Goal: Task Accomplishment & Management: Manage account settings

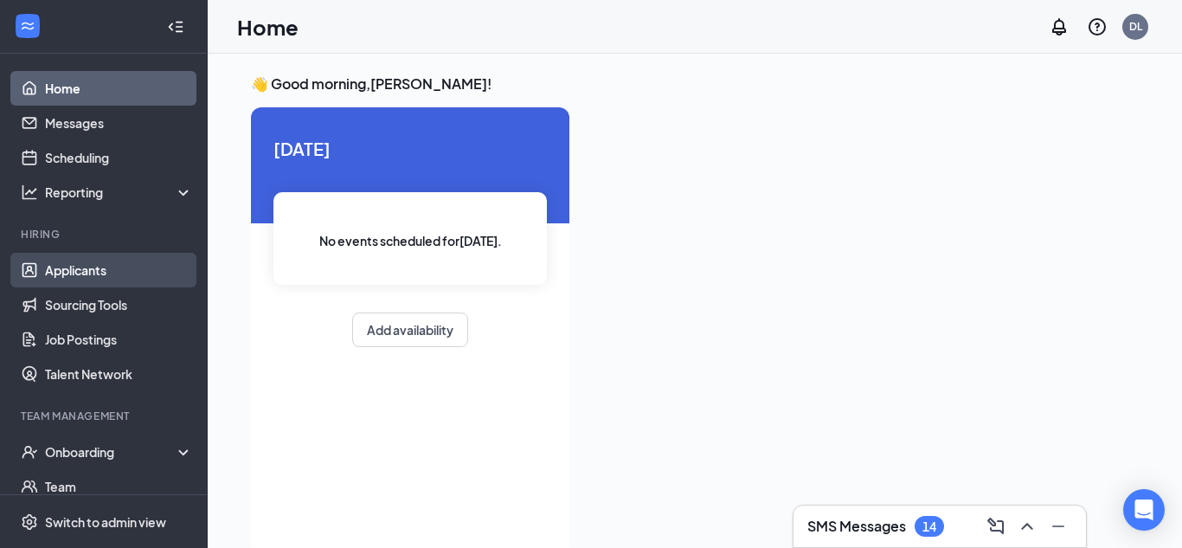
click at [87, 284] on link "Applicants" at bounding box center [119, 270] width 148 height 35
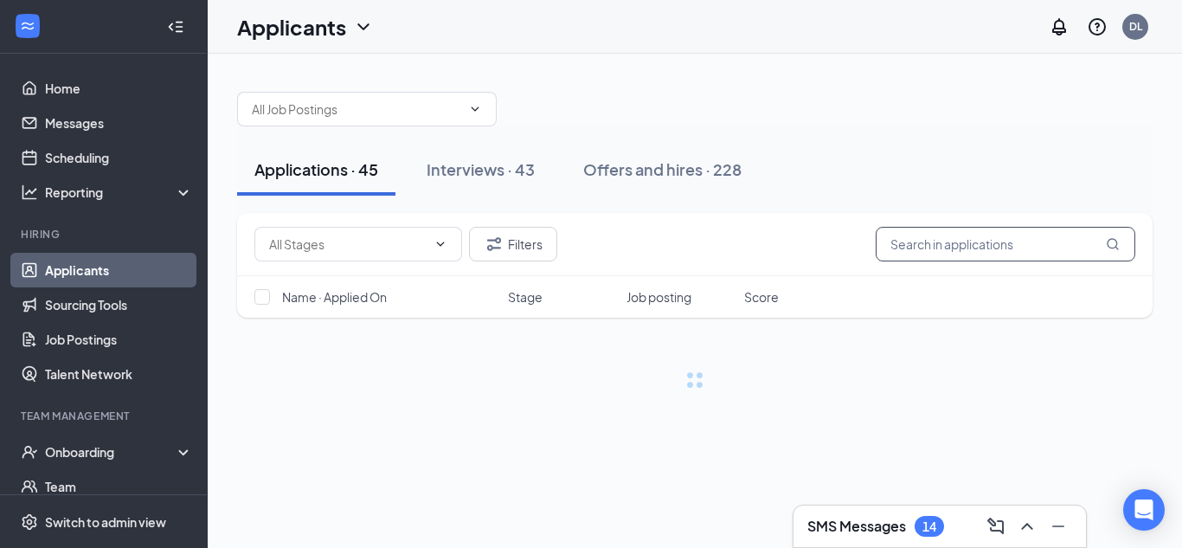
click at [981, 248] on input "text" at bounding box center [1006, 244] width 260 height 35
type input "[PERSON_NAME]"
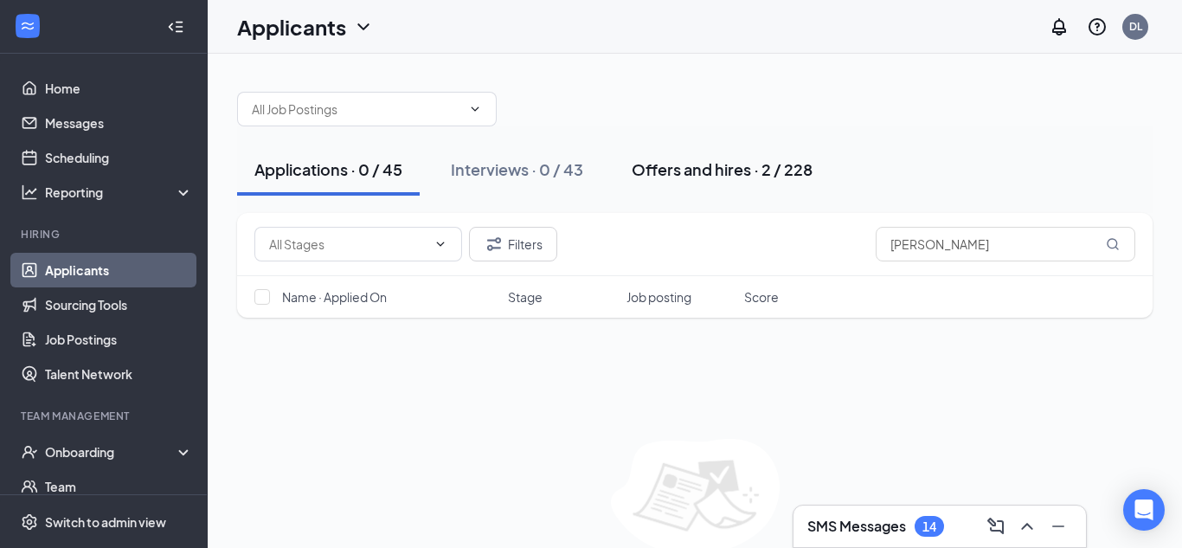
click at [737, 181] on button "Offers and hires · 2 / 228" at bounding box center [721, 170] width 215 height 52
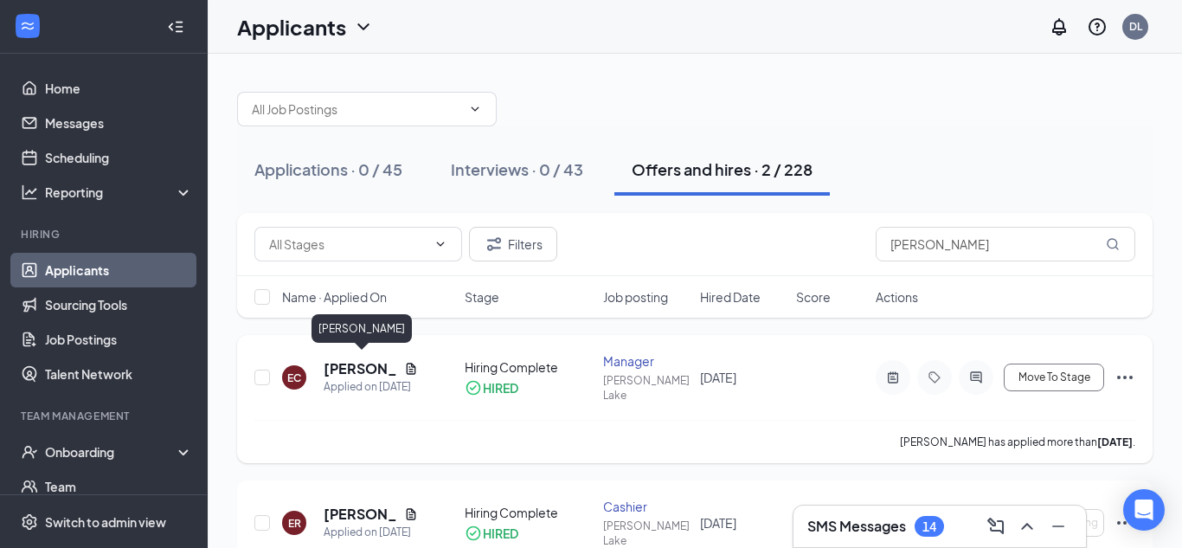
click at [371, 359] on h5 "[PERSON_NAME]" at bounding box center [361, 368] width 74 height 19
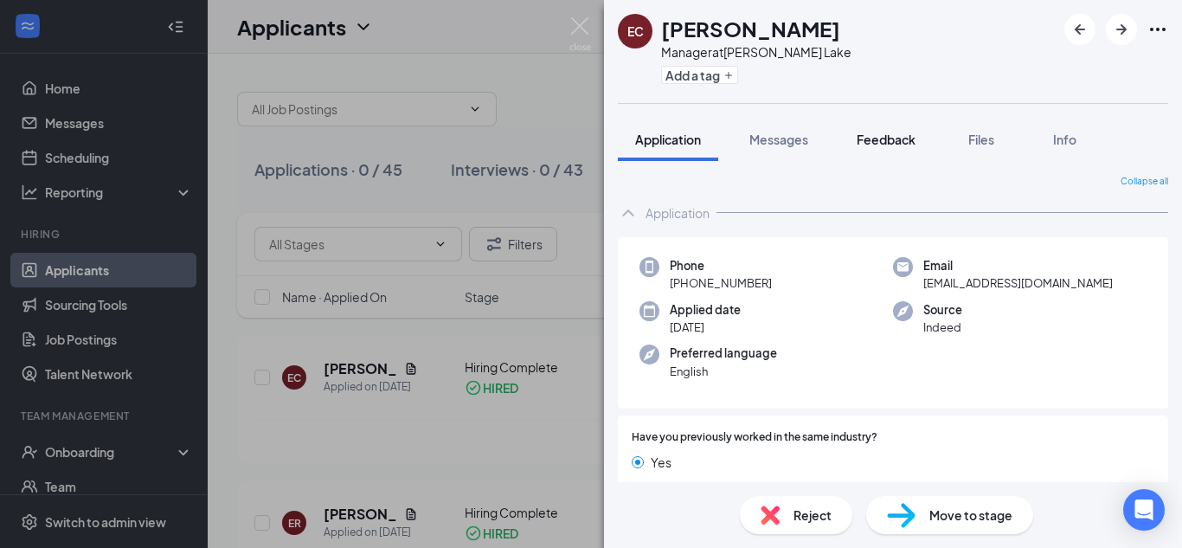
click at [879, 137] on span "Feedback" at bounding box center [886, 140] width 59 height 16
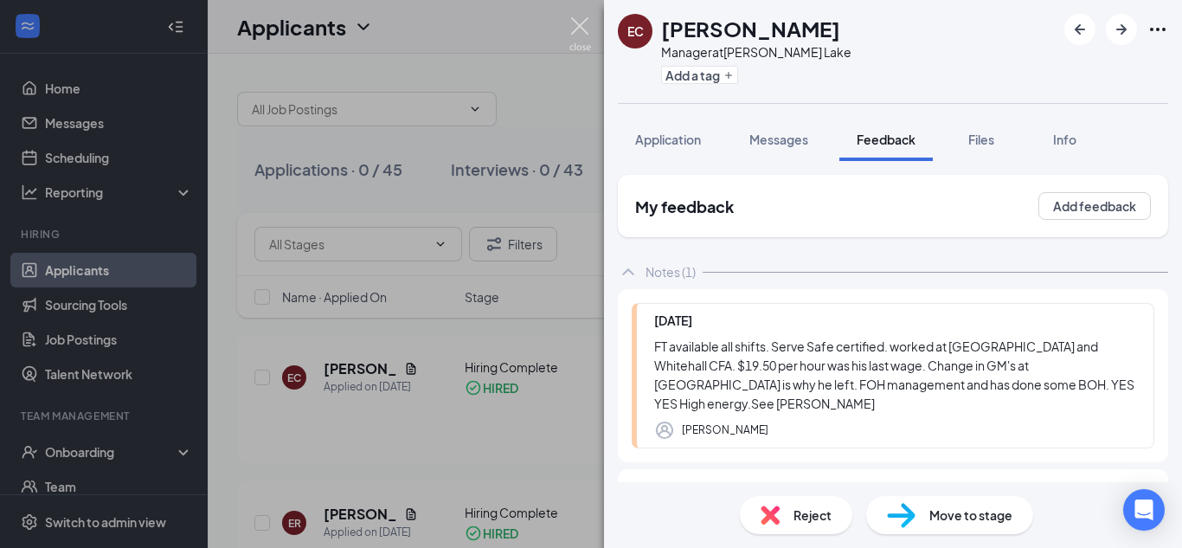
click at [578, 24] on img at bounding box center [580, 34] width 22 height 34
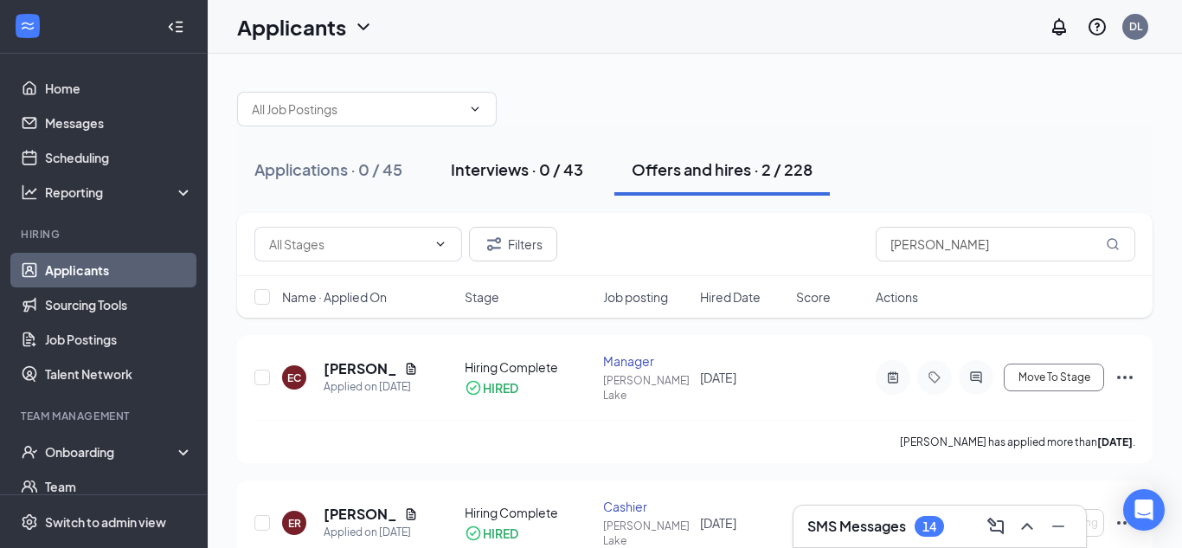
click at [541, 163] on div "Interviews · 0 / 43" at bounding box center [517, 169] width 132 height 22
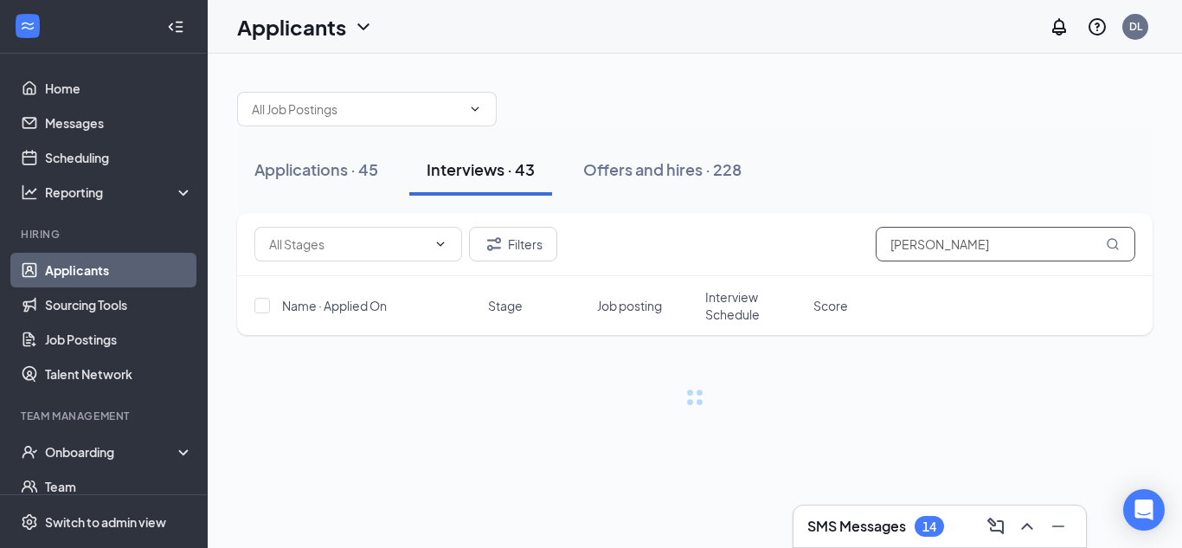
drag, startPoint x: 1004, startPoint y: 239, endPoint x: 871, endPoint y: 248, distance: 133.6
click at [871, 248] on div "Filters [PERSON_NAME]" at bounding box center [694, 244] width 881 height 35
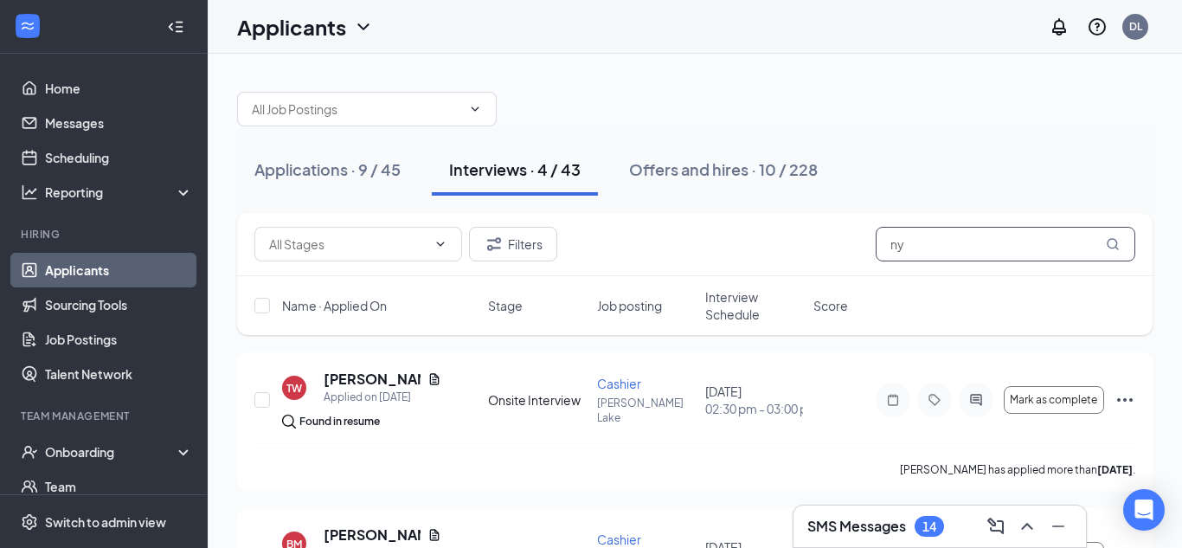
type input "n"
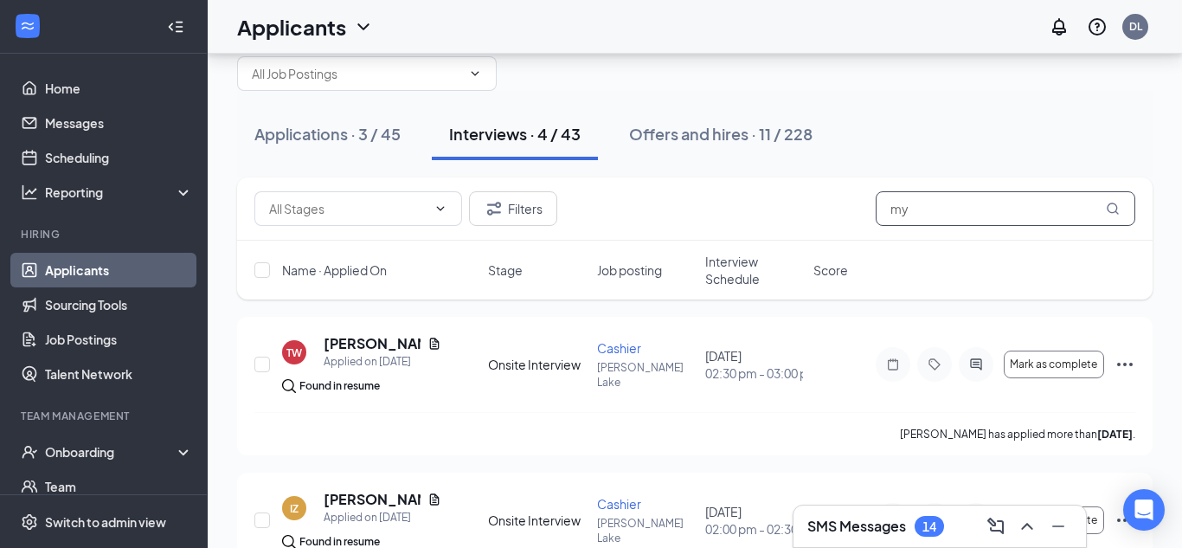
scroll to position [2, 0]
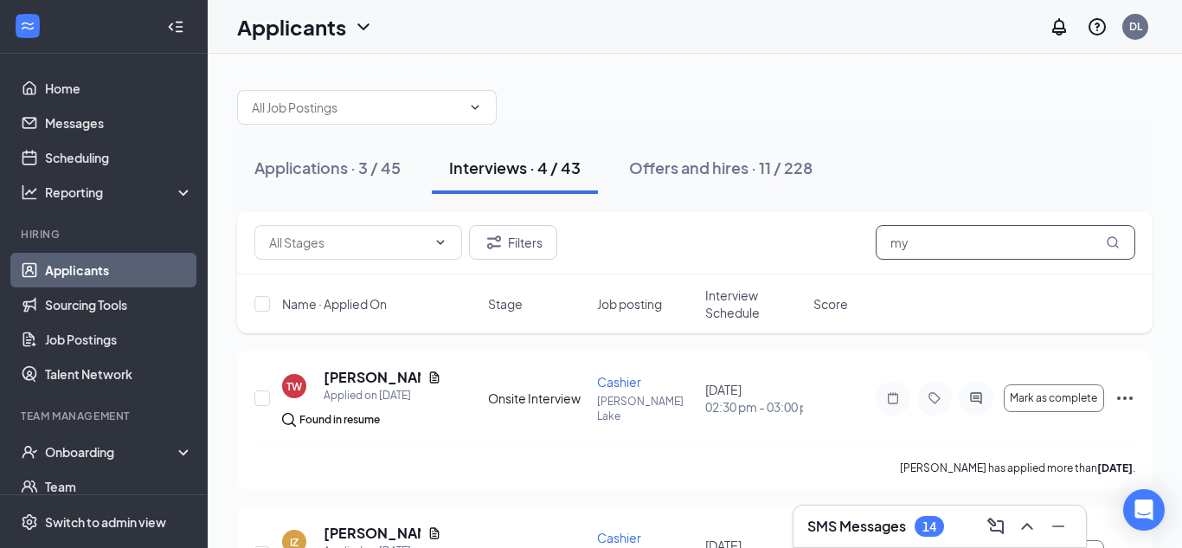
drag, startPoint x: 915, startPoint y: 241, endPoint x: 848, endPoint y: 247, distance: 66.9
click at [848, 247] on div "Filters my" at bounding box center [694, 242] width 881 height 35
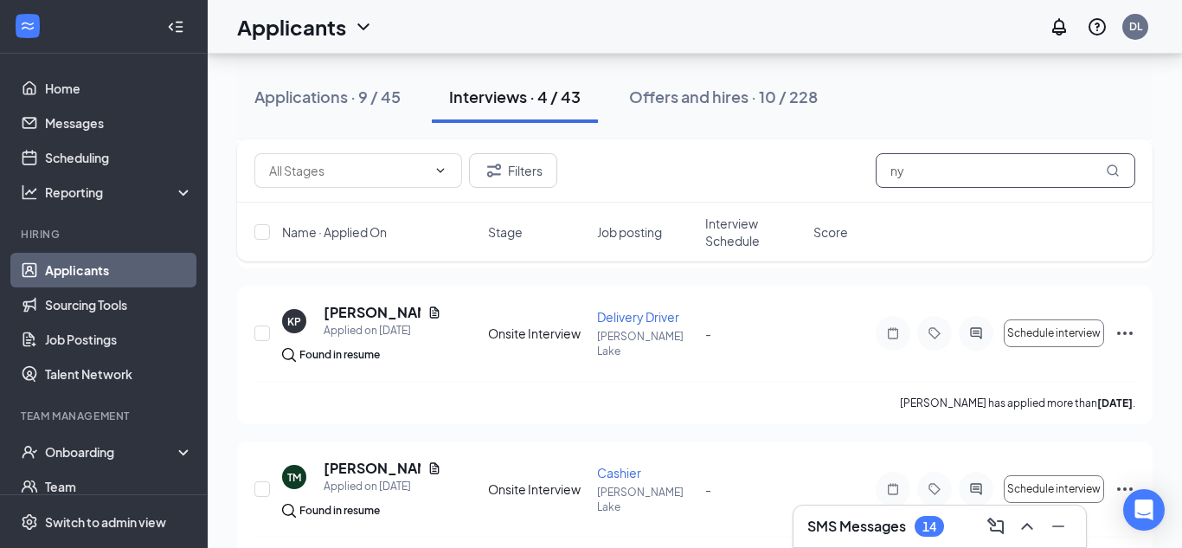
scroll to position [431, 0]
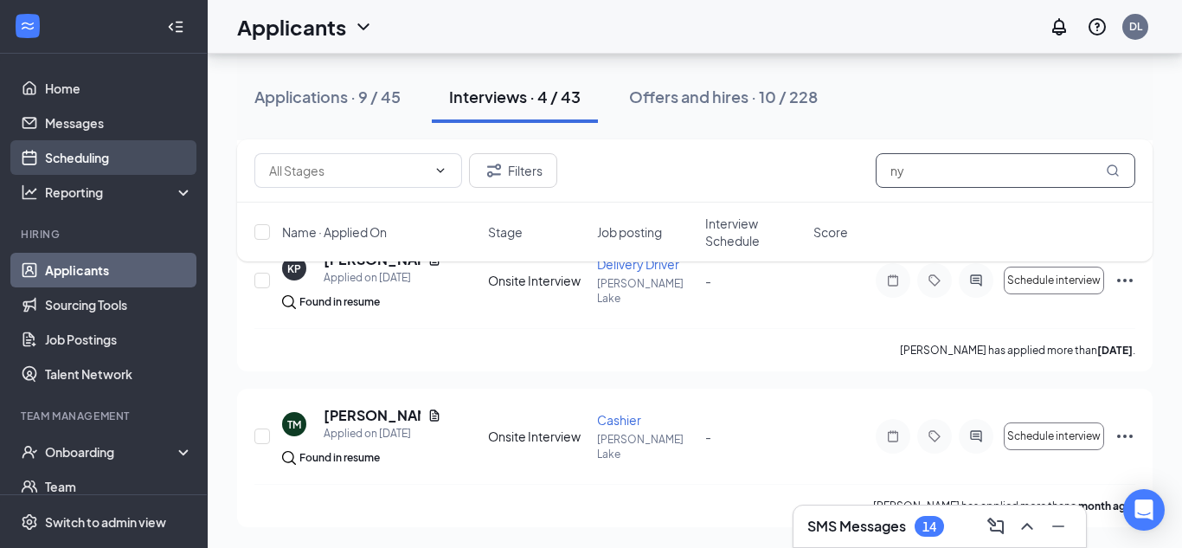
type input "ny"
click at [86, 158] on link "Scheduling" at bounding box center [119, 157] width 148 height 35
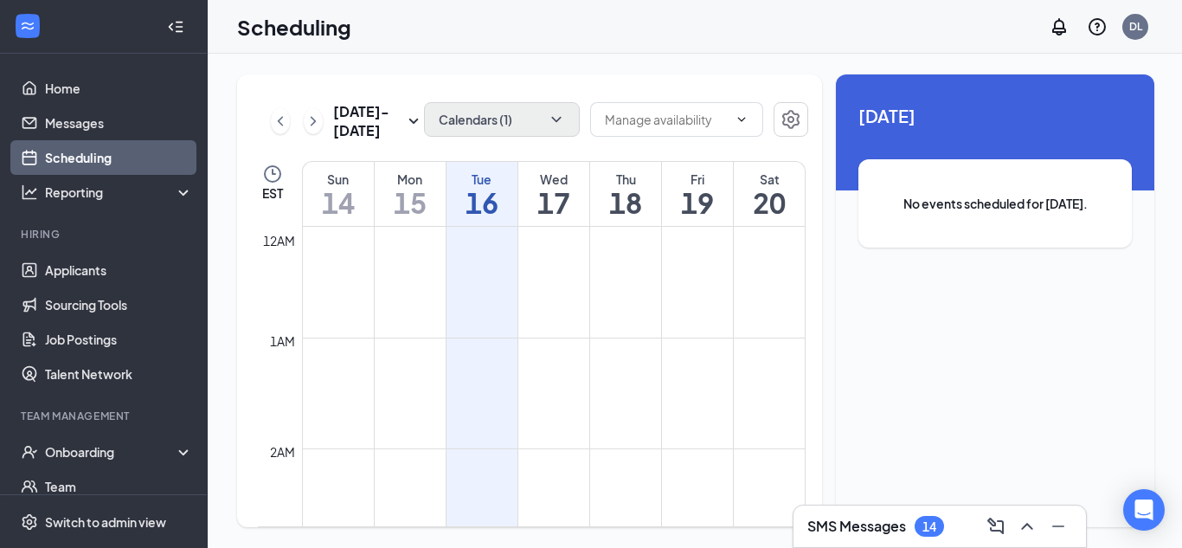
scroll to position [851, 0]
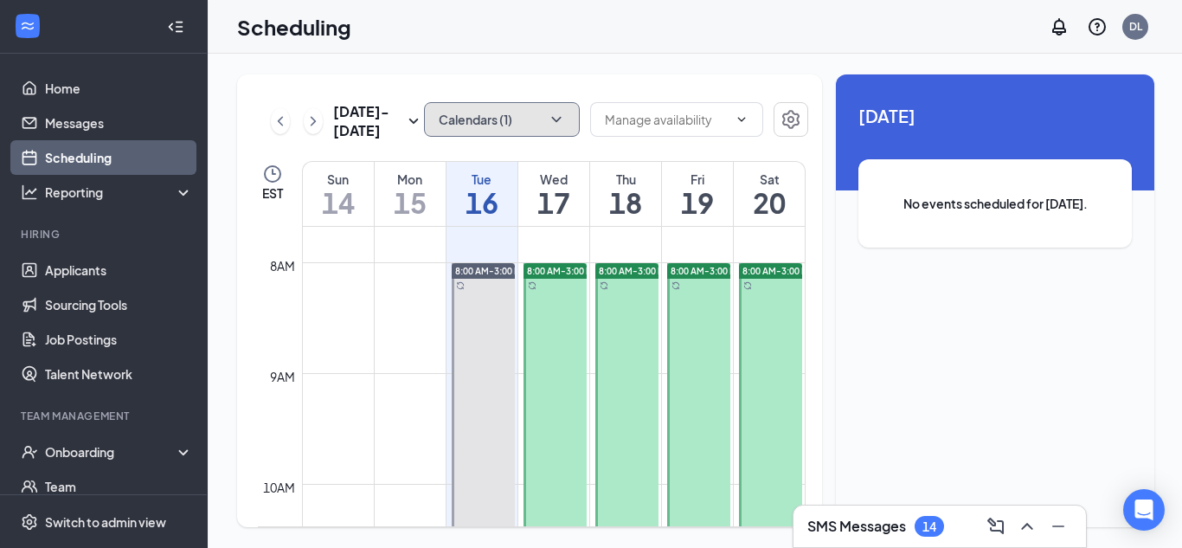
click at [524, 121] on button "Calendars (1)" at bounding box center [502, 119] width 156 height 35
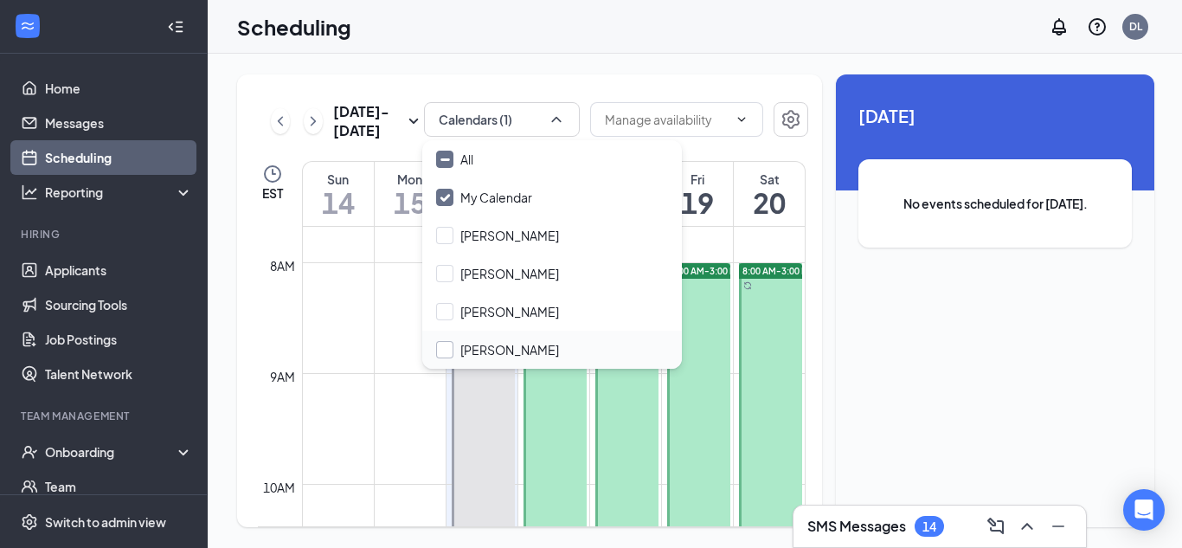
click at [448, 348] on input "[PERSON_NAME]" at bounding box center [497, 349] width 123 height 17
checkbox input "true"
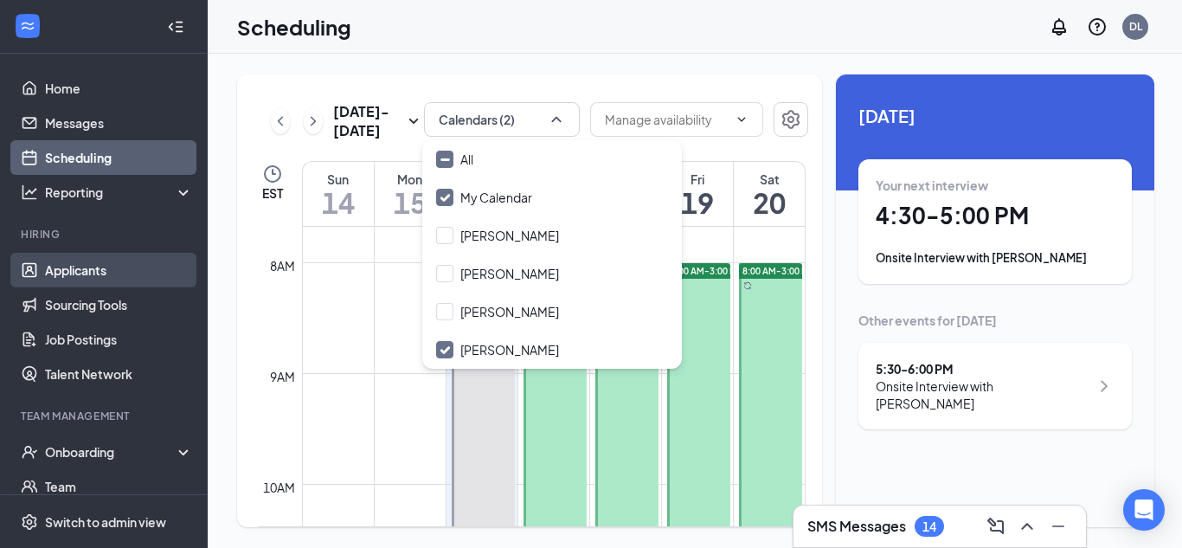
click at [97, 280] on link "Applicants" at bounding box center [119, 270] width 148 height 35
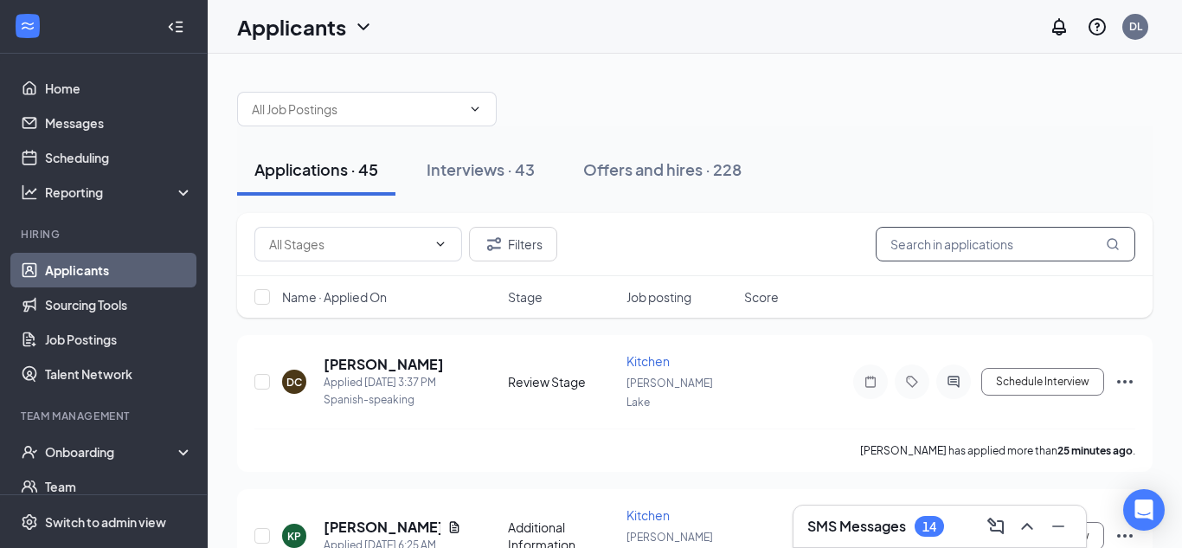
click at [910, 246] on input "text" at bounding box center [1006, 244] width 260 height 35
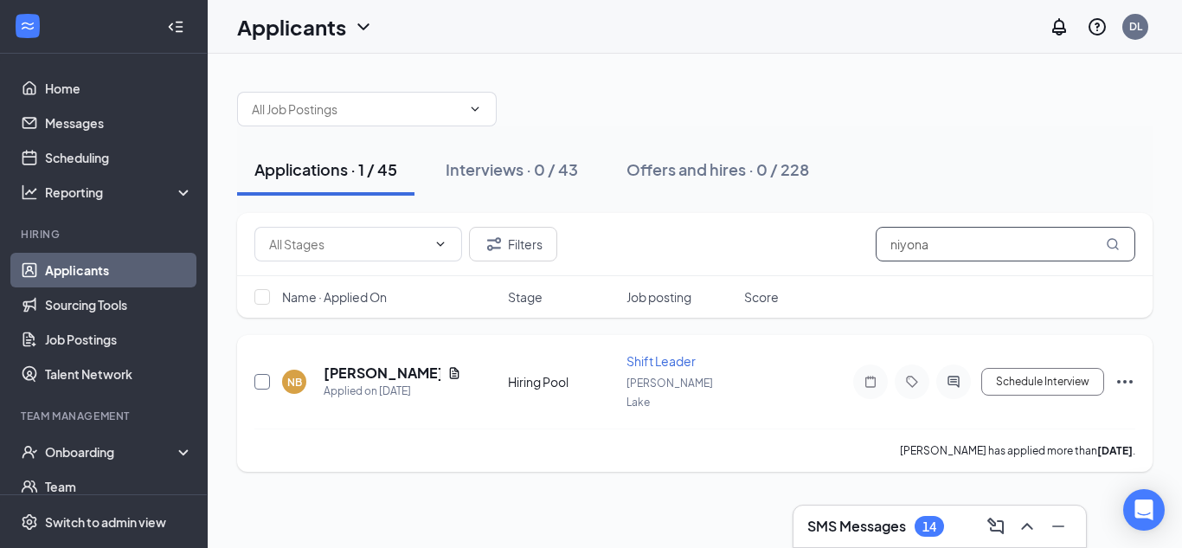
type input "niyona"
click at [265, 376] on input "checkbox" at bounding box center [262, 382] width 16 height 16
checkbox input "true"
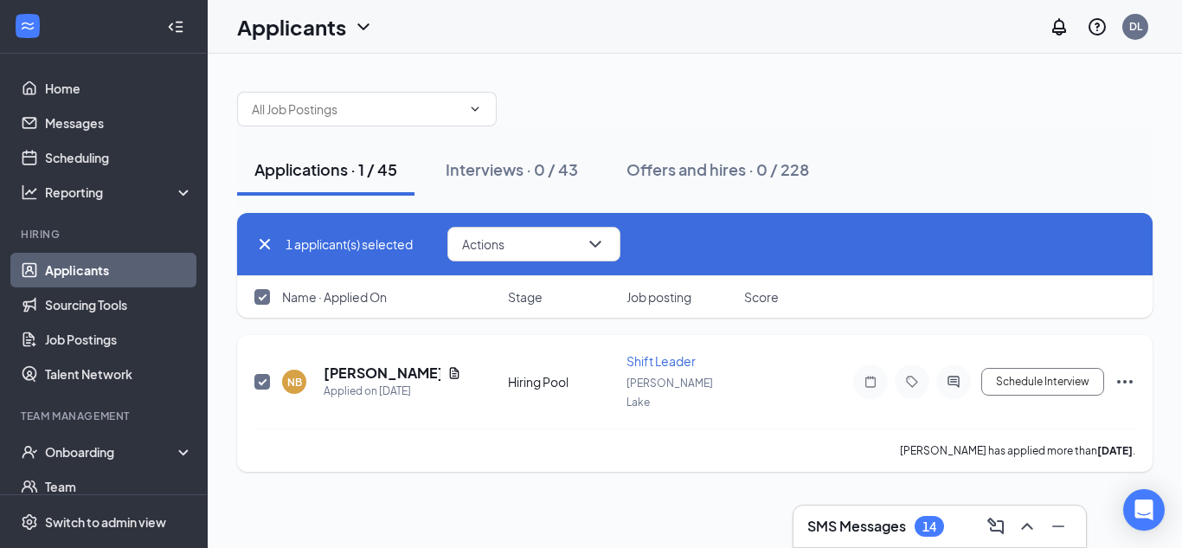
click at [257, 374] on input "checkbox" at bounding box center [262, 382] width 16 height 16
checkbox input "false"
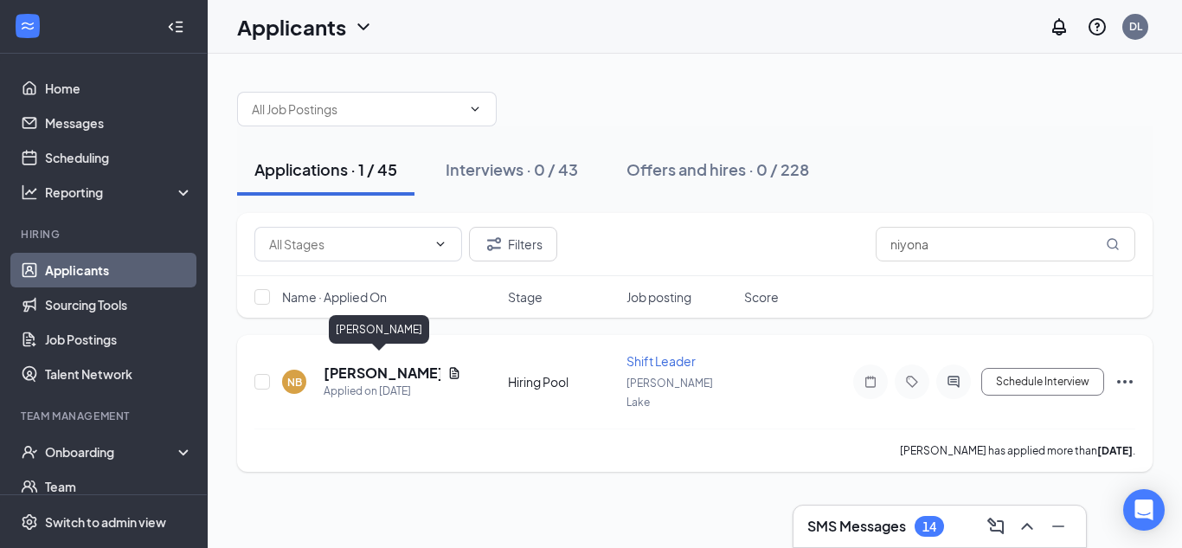
click at [402, 364] on h5 "[PERSON_NAME]" at bounding box center [382, 372] width 117 height 19
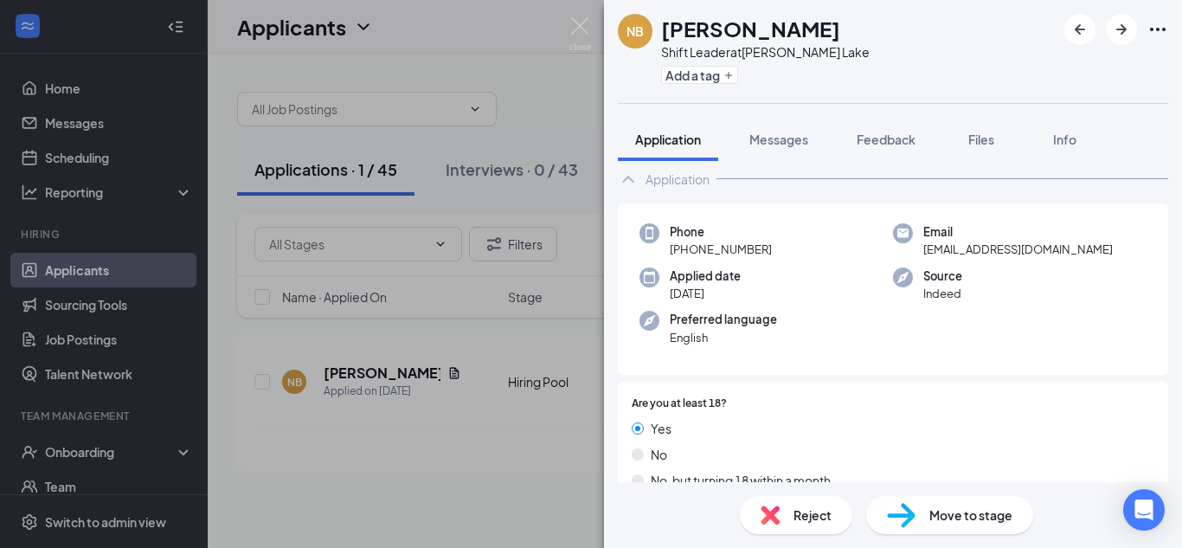
scroll to position [44, 0]
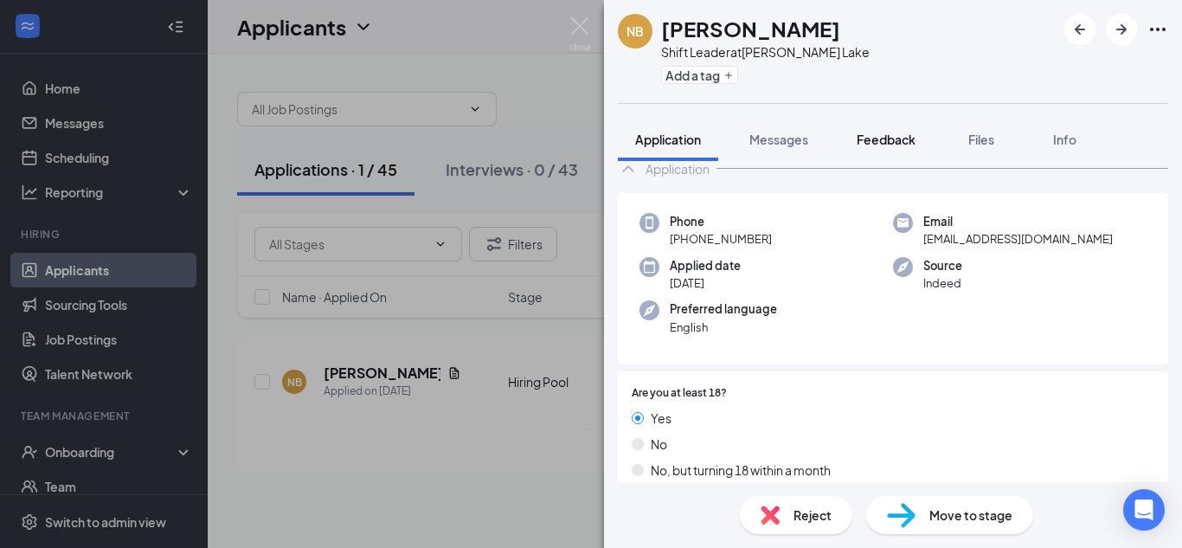
click at [897, 126] on button "Feedback" at bounding box center [885, 139] width 93 height 43
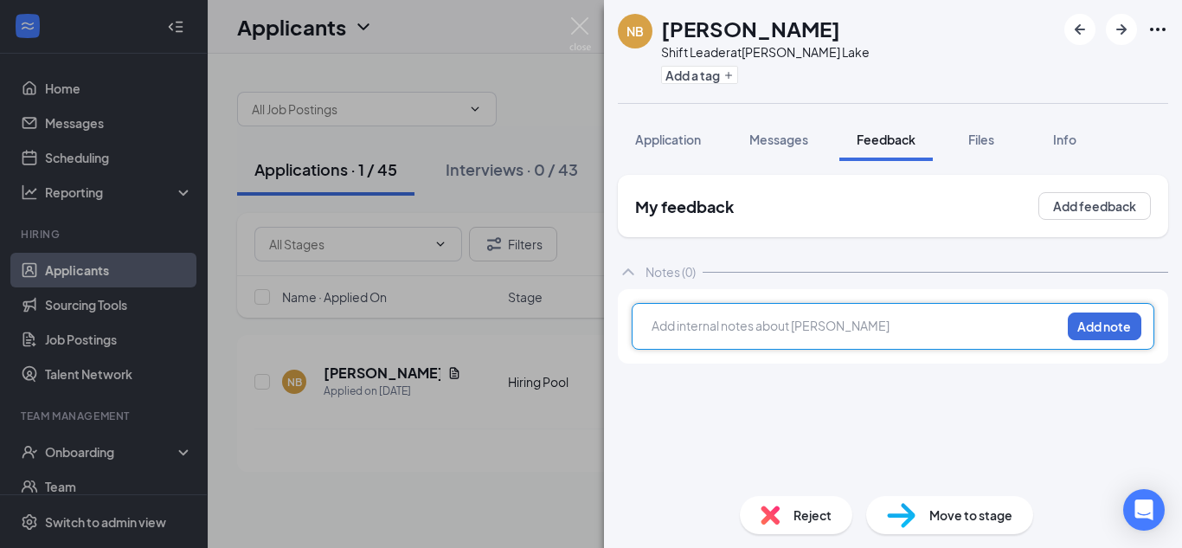
click at [689, 323] on div at bounding box center [857, 326] width 408 height 18
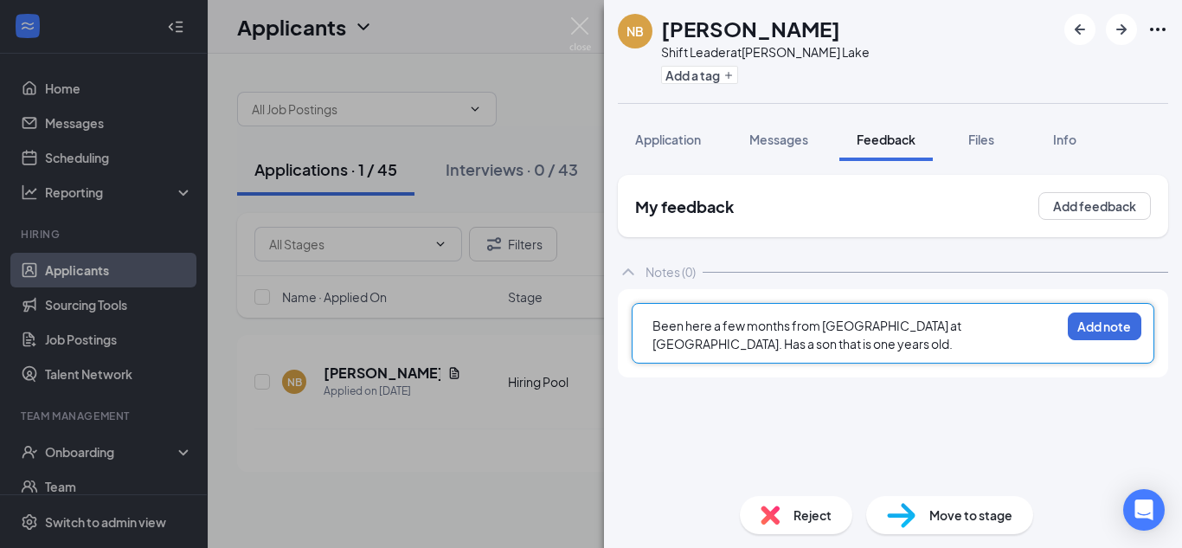
click at [873, 326] on span "Been here a few months from [GEOGRAPHIC_DATA] at [GEOGRAPHIC_DATA]. Has a son t…" at bounding box center [808, 335] width 311 height 34
click at [684, 338] on div "Been here a few months from [GEOGRAPHIC_DATA] at CFA 2015. Has a son that is on…" at bounding box center [857, 335] width 408 height 36
click at [775, 341] on span "Been here a few months from [GEOGRAPHIC_DATA] at CFA 2015. Has a son that is on…" at bounding box center [853, 335] width 401 height 34
click at [927, 338] on div "Been here a few months from [GEOGRAPHIC_DATA] at CFA 2015. Has a son that is on…" at bounding box center [857, 335] width 408 height 36
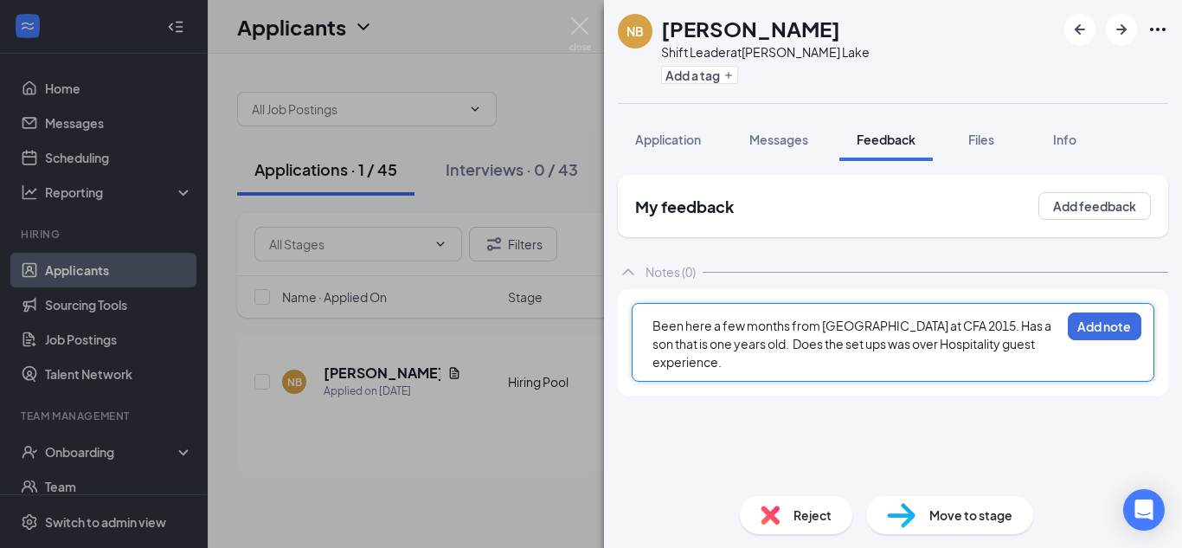
click at [777, 345] on span "Been here a few months from [GEOGRAPHIC_DATA] at CFA 2015. Has a son that is on…" at bounding box center [853, 344] width 401 height 52
click at [730, 361] on div "Been here a few months from [GEOGRAPHIC_DATA] at CFA 2015. Has a son that is on…" at bounding box center [857, 344] width 408 height 55
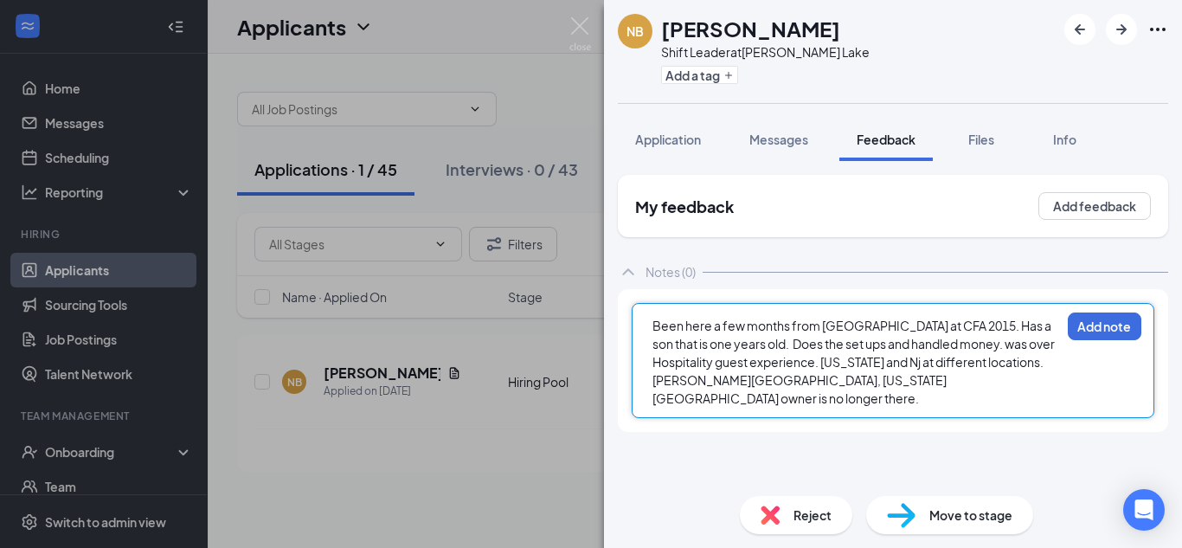
click at [902, 374] on div "Been here a few months from [GEOGRAPHIC_DATA] at CFA 2015. Has a son that is on…" at bounding box center [857, 362] width 408 height 91
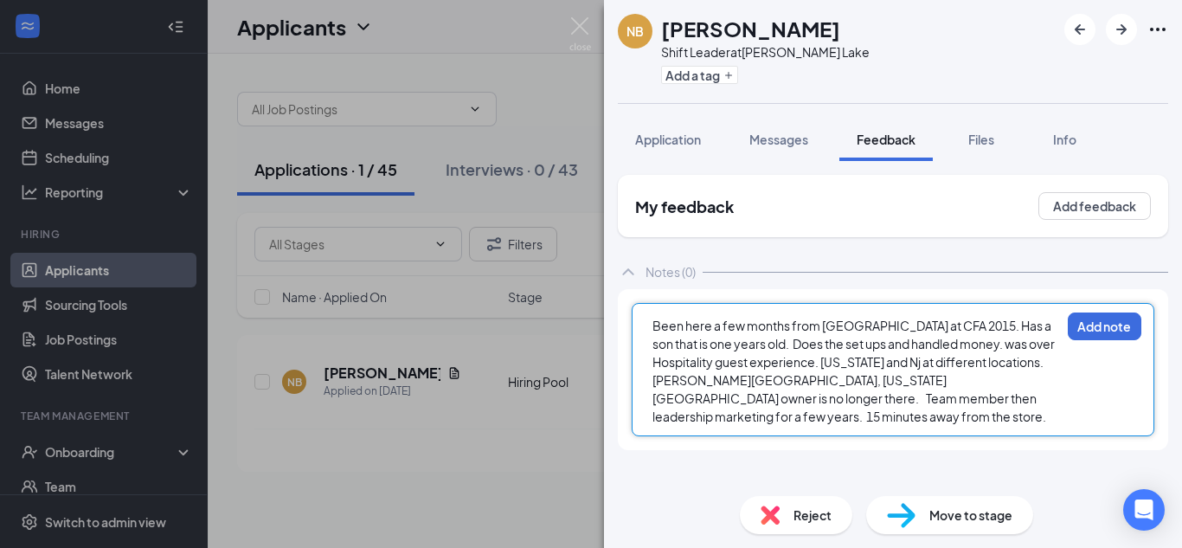
click at [1125, 346] on div "Been here a few months from [GEOGRAPHIC_DATA] at CFA 2015. Has a son that is on…" at bounding box center [893, 369] width 523 height 133
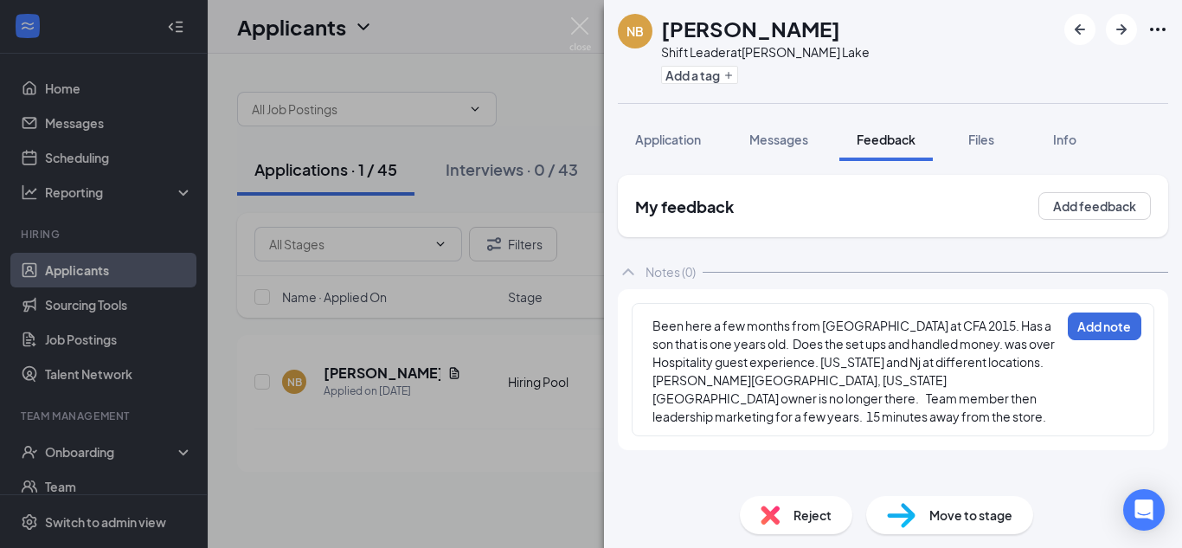
click at [1057, 403] on div "Been here a few months from [GEOGRAPHIC_DATA] at CFA 2015. Has a son that is on…" at bounding box center [857, 371] width 408 height 109
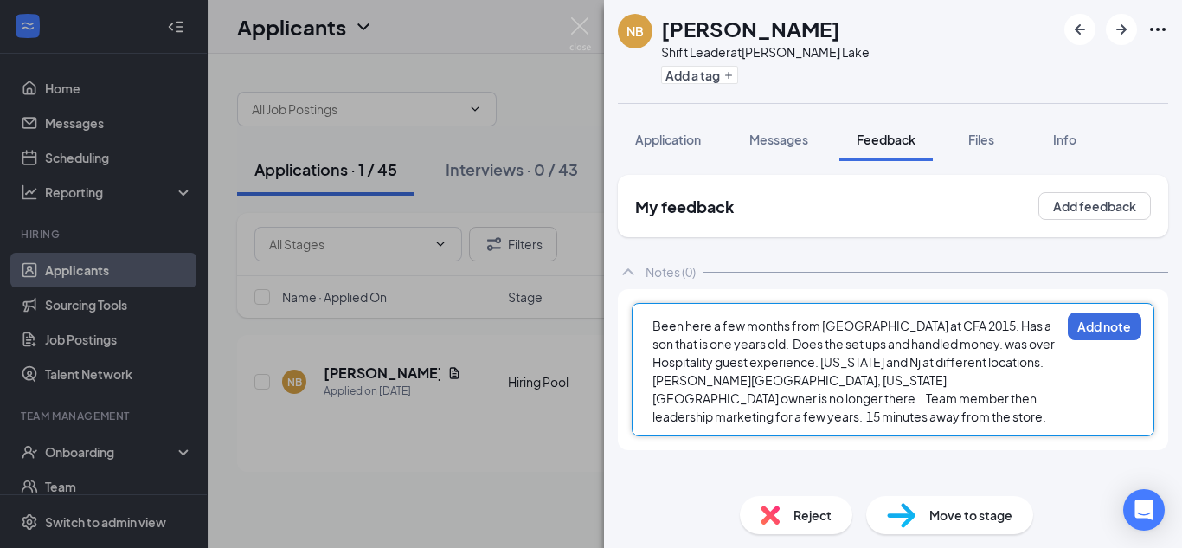
click at [1058, 402] on div "Been here a few months from [GEOGRAPHIC_DATA] at CFA 2015. Has a son that is on…" at bounding box center [857, 371] width 408 height 109
click at [1055, 393] on div "Been here a few months from [GEOGRAPHIC_DATA] at CFA 2015. Has a son that is on…" at bounding box center [857, 371] width 408 height 109
click at [1064, 392] on div "Been here a few months from [GEOGRAPHIC_DATA] at CFA 2015. Has a son that is on…" at bounding box center [893, 369] width 523 height 133
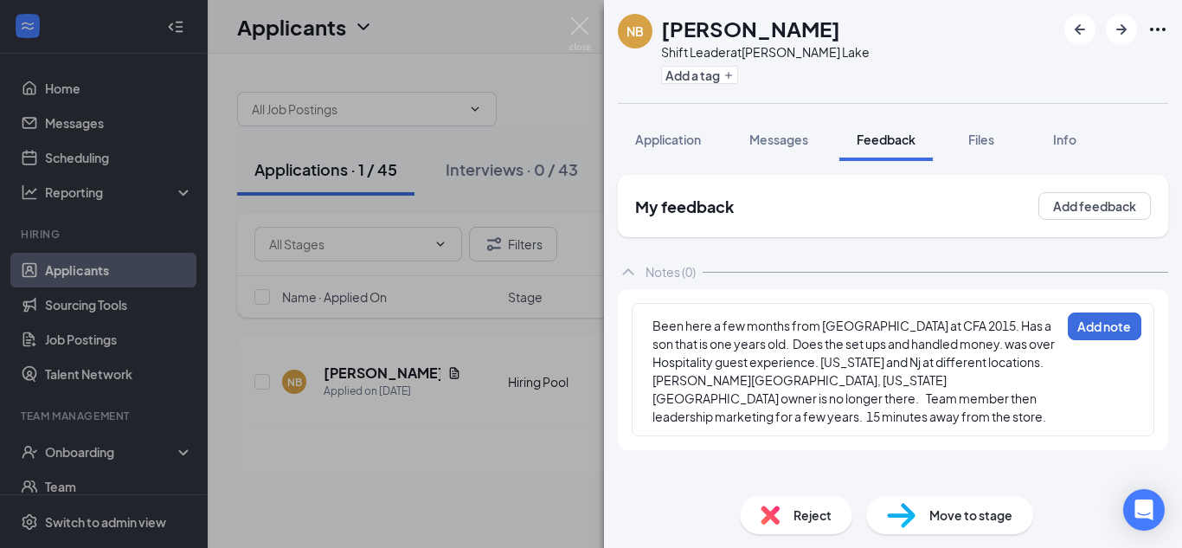
click at [878, 280] on div "Notes (0)" at bounding box center [893, 271] width 550 height 35
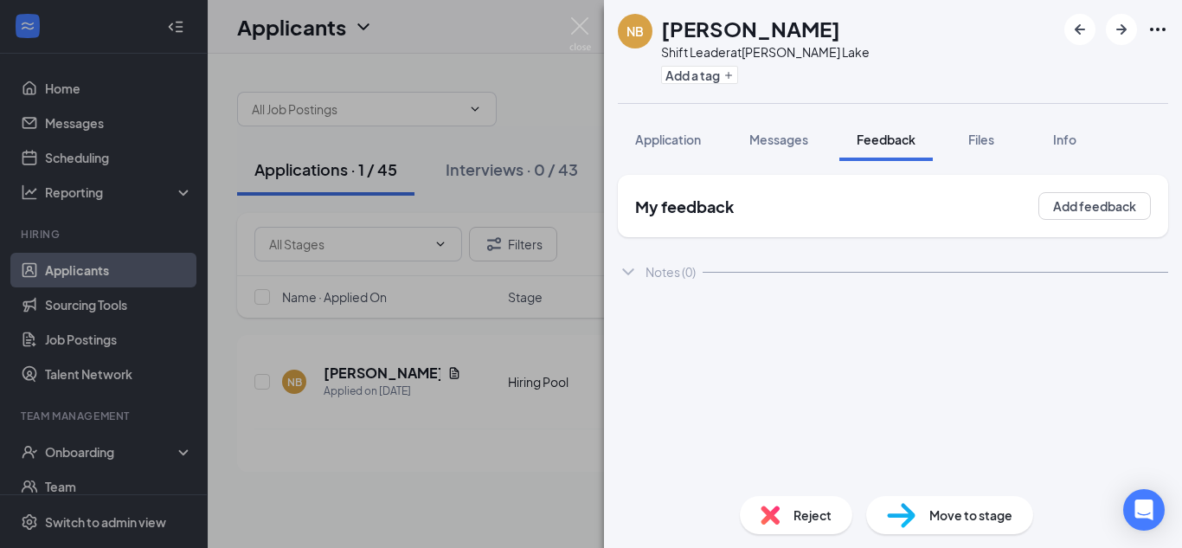
click at [635, 267] on icon "ChevronDown" at bounding box center [628, 271] width 21 height 21
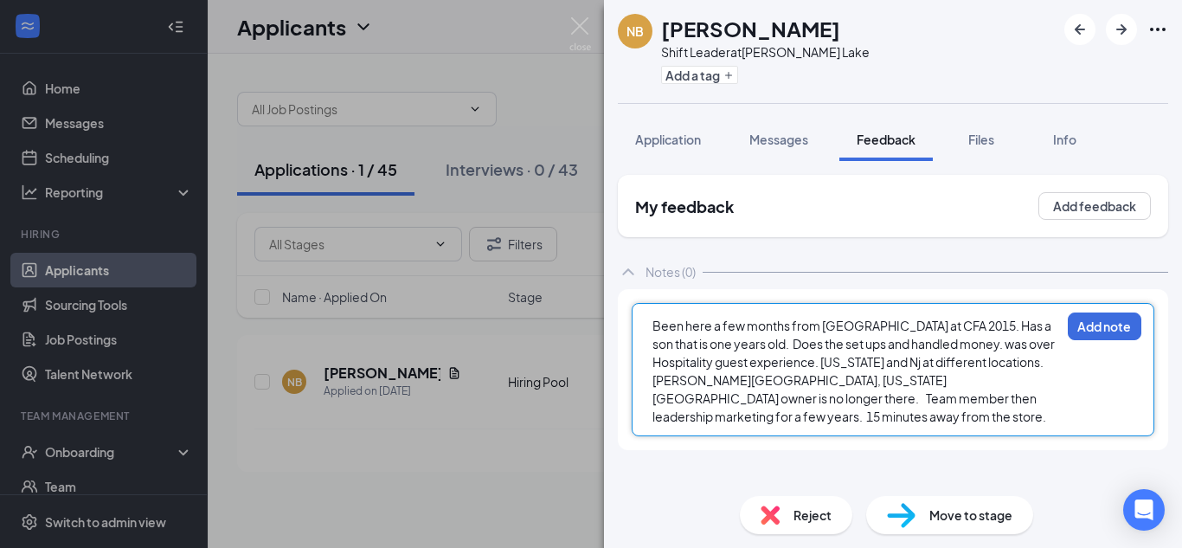
click at [1057, 398] on div "Been here a few months from [GEOGRAPHIC_DATA] at CFA 2015. Has a son that is on…" at bounding box center [857, 371] width 408 height 109
click at [1066, 389] on div "Been here a few months from [GEOGRAPHIC_DATA] at CFA 2015. Has a son that is on…" at bounding box center [893, 369] width 523 height 133
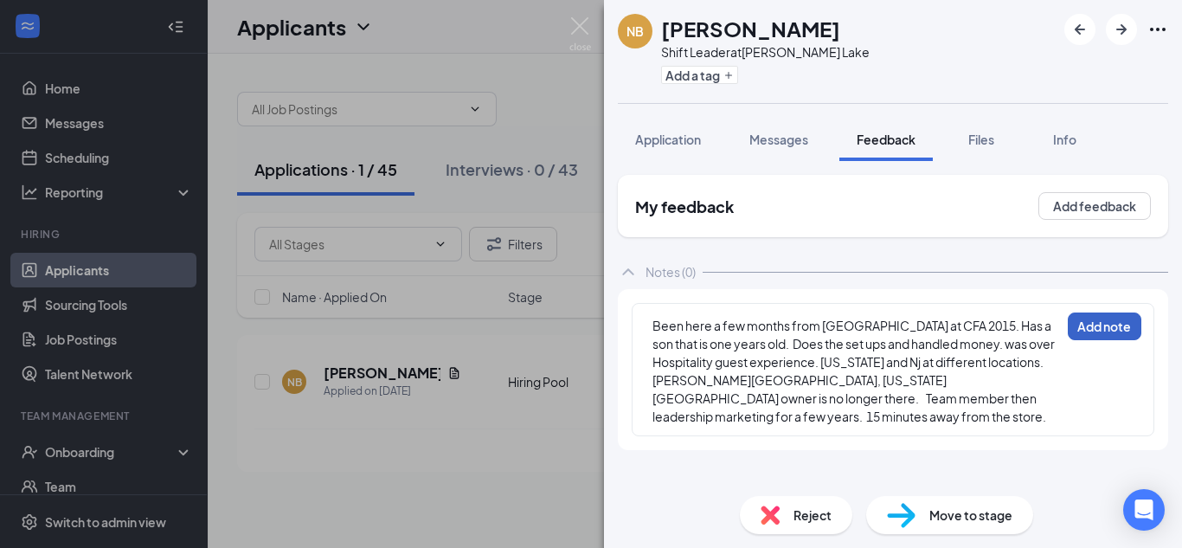
click at [1119, 318] on button "Add note" at bounding box center [1105, 326] width 74 height 28
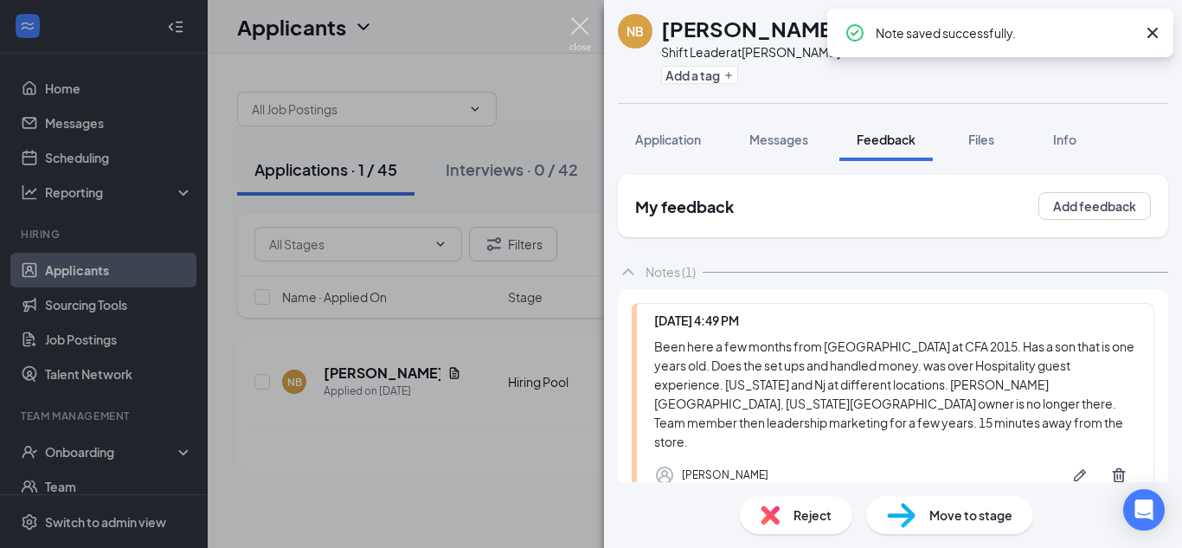
click at [576, 26] on img at bounding box center [580, 34] width 22 height 34
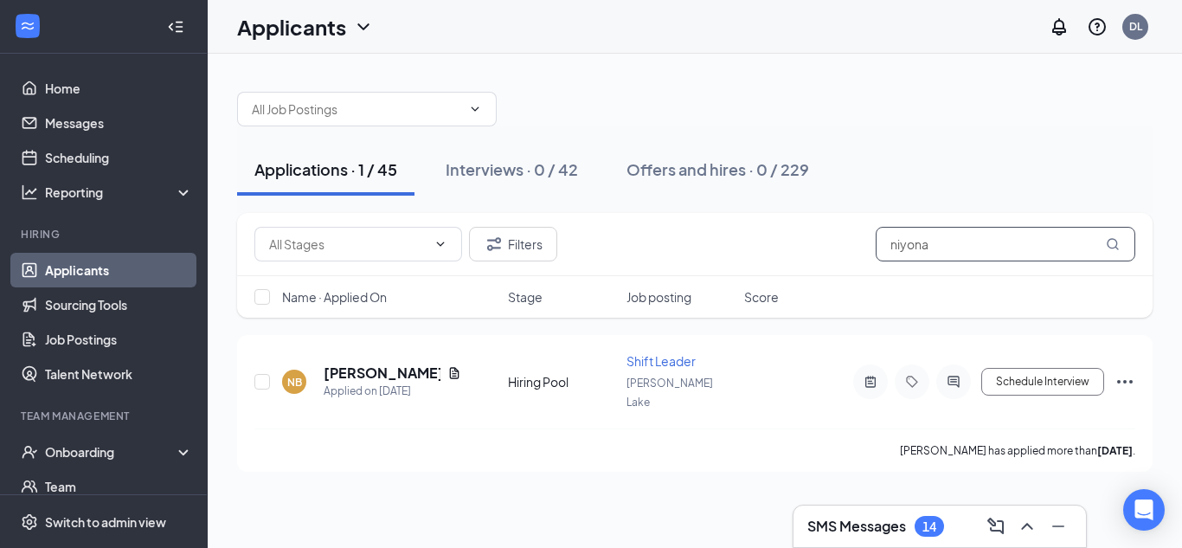
drag, startPoint x: 937, startPoint y: 240, endPoint x: 846, endPoint y: 241, distance: 91.7
click at [846, 241] on div "Filters niyona" at bounding box center [694, 244] width 881 height 35
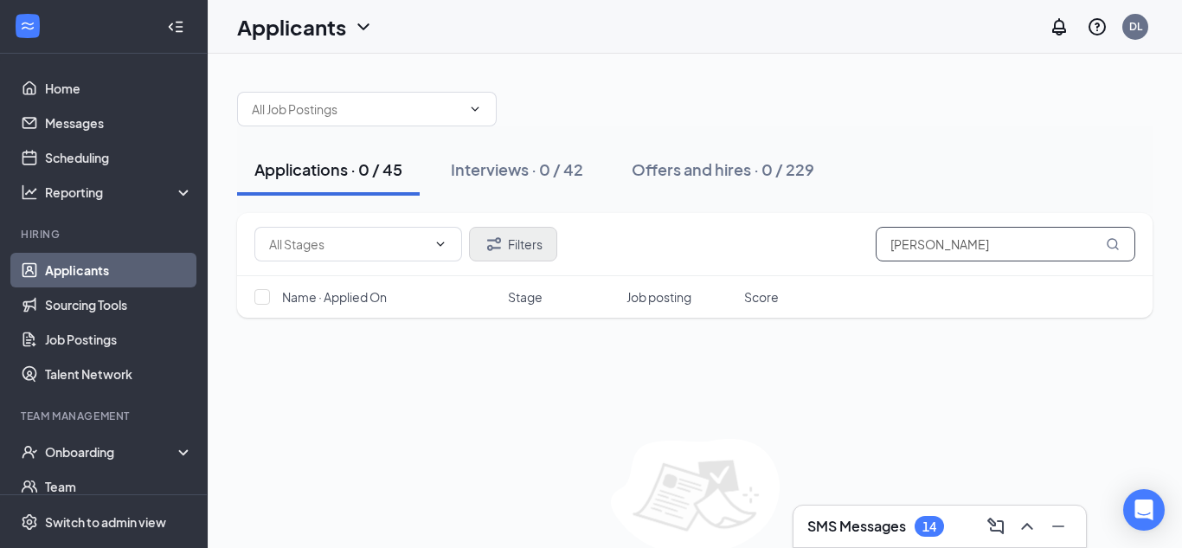
type input "[PERSON_NAME]"
click at [498, 242] on icon "Filter" at bounding box center [494, 243] width 14 height 13
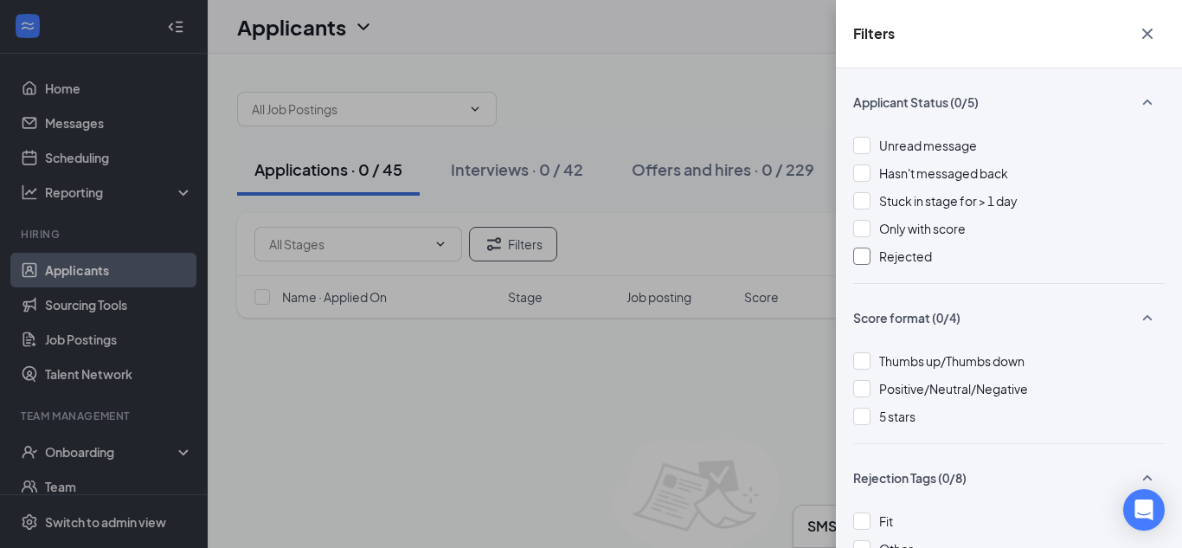
click at [862, 259] on div at bounding box center [861, 256] width 17 height 17
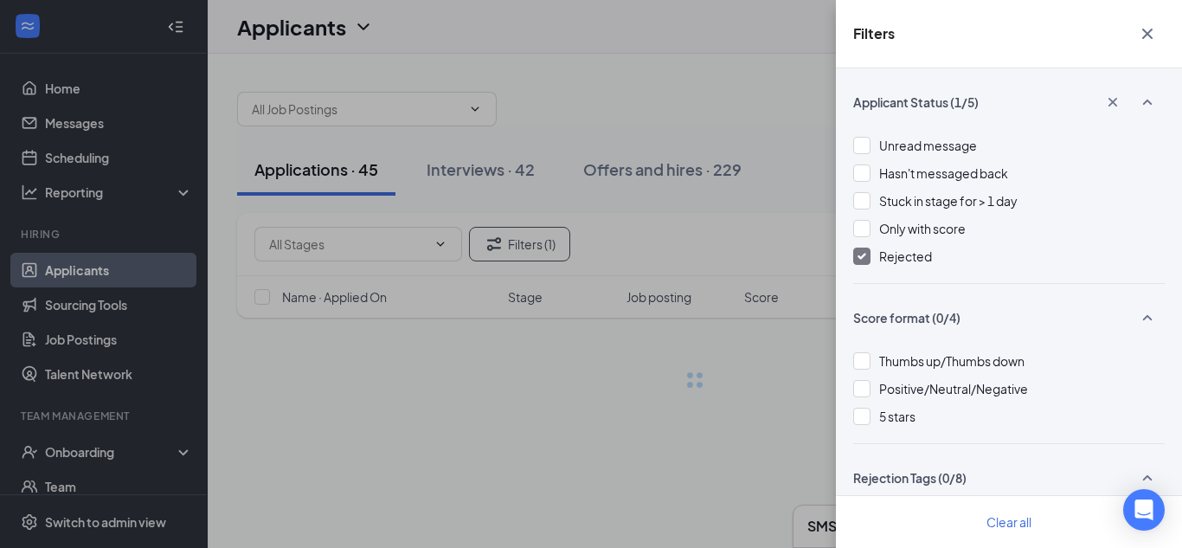
click at [806, 337] on div "Filters Applicant Status (1/5) Unread message Hasn't messaged back Stuck in sta…" at bounding box center [591, 274] width 1182 height 548
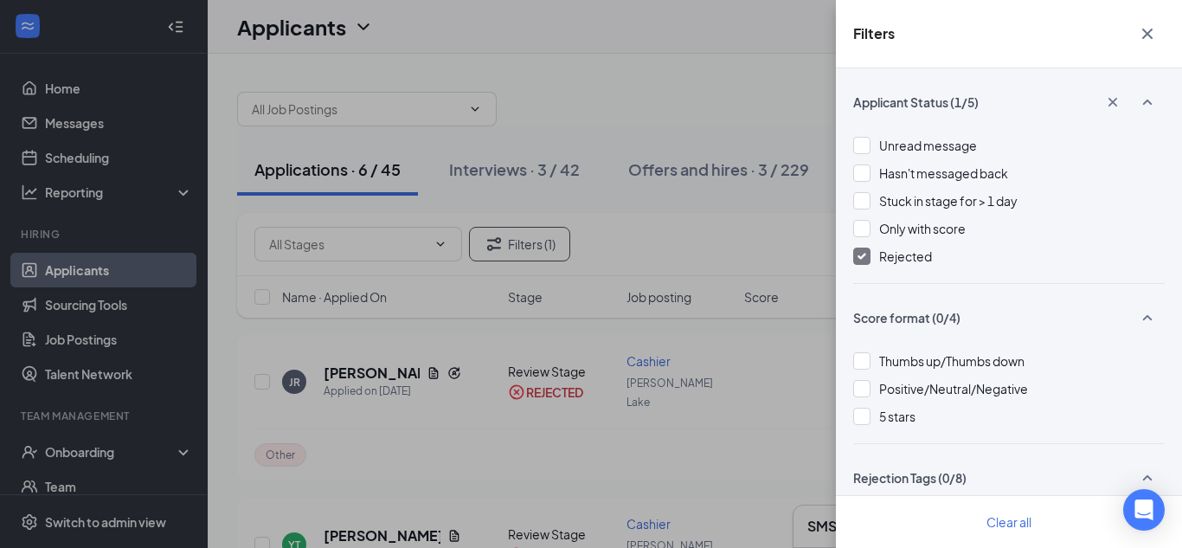
click at [679, 351] on div "Filters Applicant Status (1/5) Unread message Hasn't messaged back Stuck in sta…" at bounding box center [591, 274] width 1182 height 548
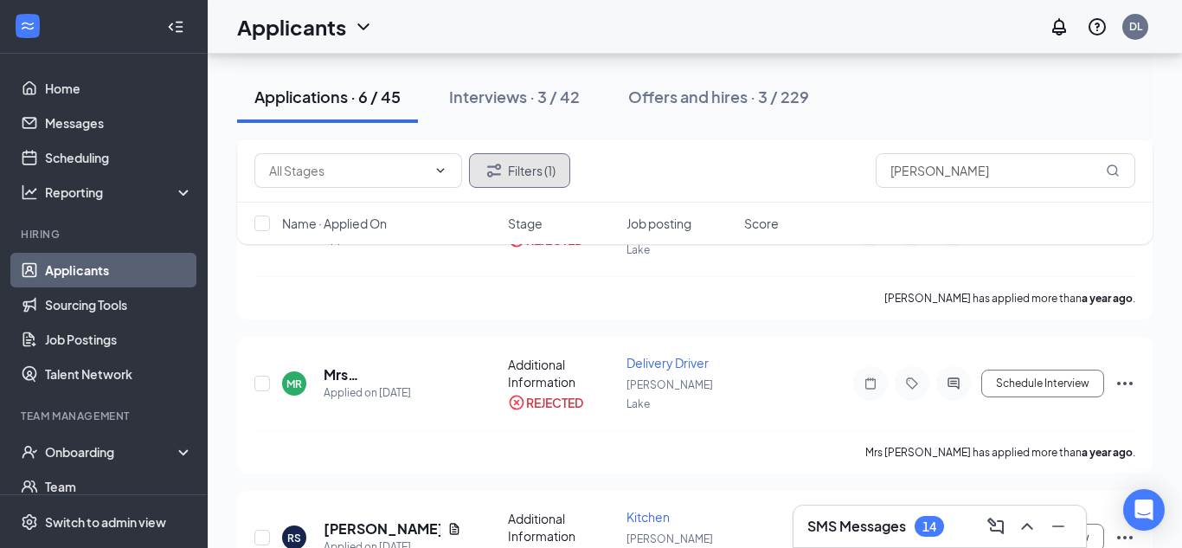
scroll to position [649, 0]
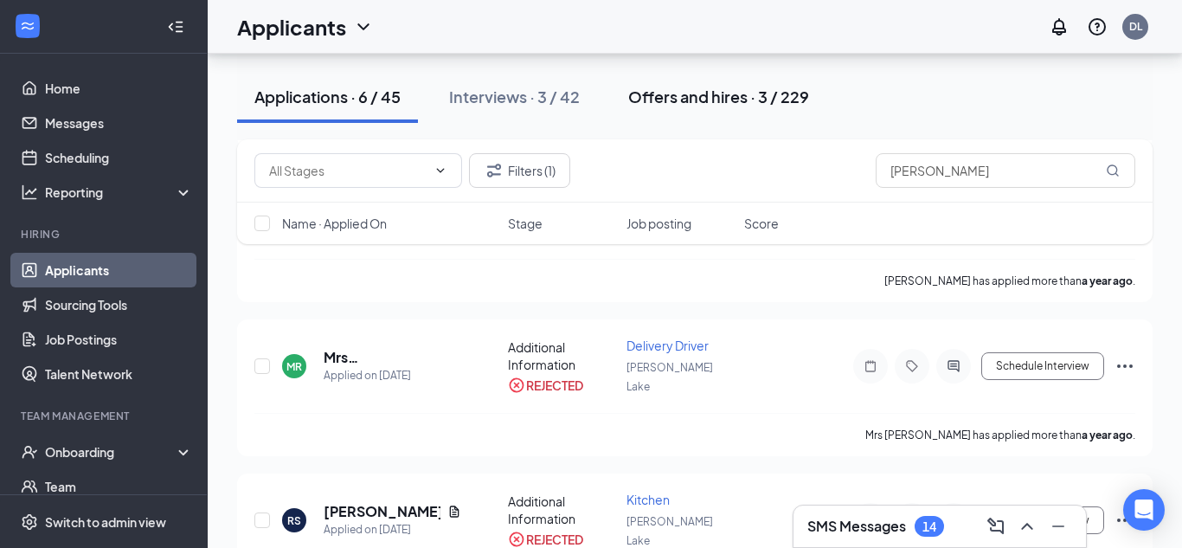
click at [748, 91] on div "Offers and hires · 3 / 229" at bounding box center [718, 97] width 181 height 22
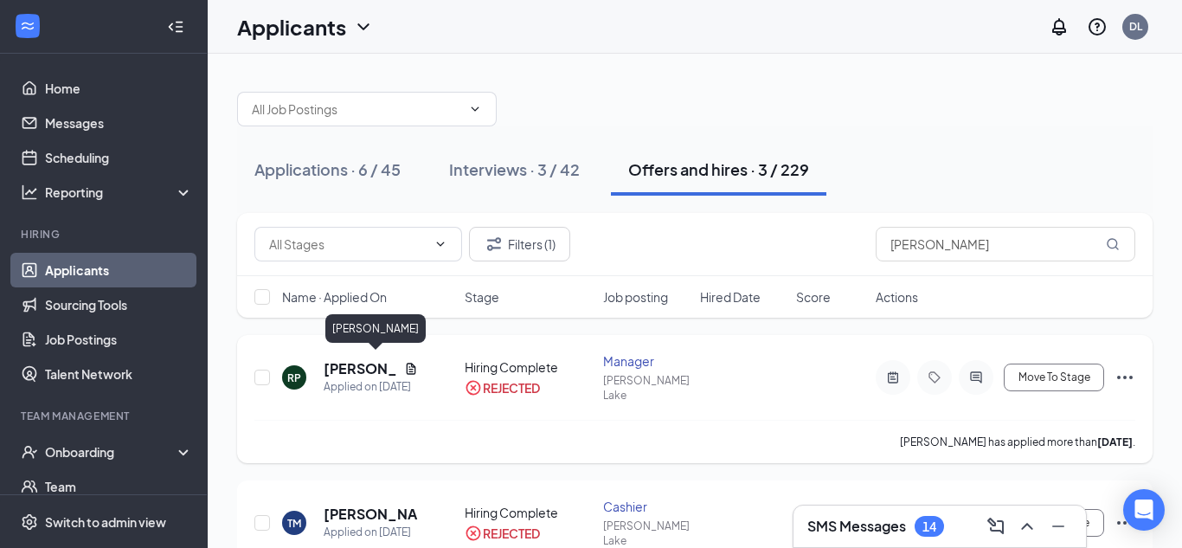
click at [371, 365] on h5 "[PERSON_NAME]" at bounding box center [361, 368] width 74 height 19
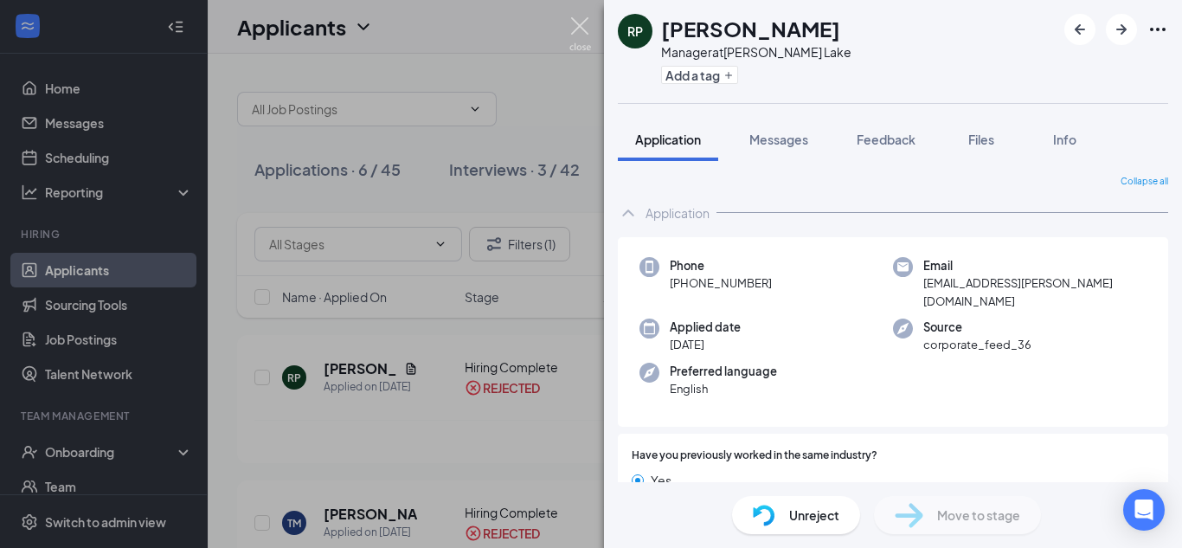
click at [580, 33] on img at bounding box center [580, 34] width 22 height 34
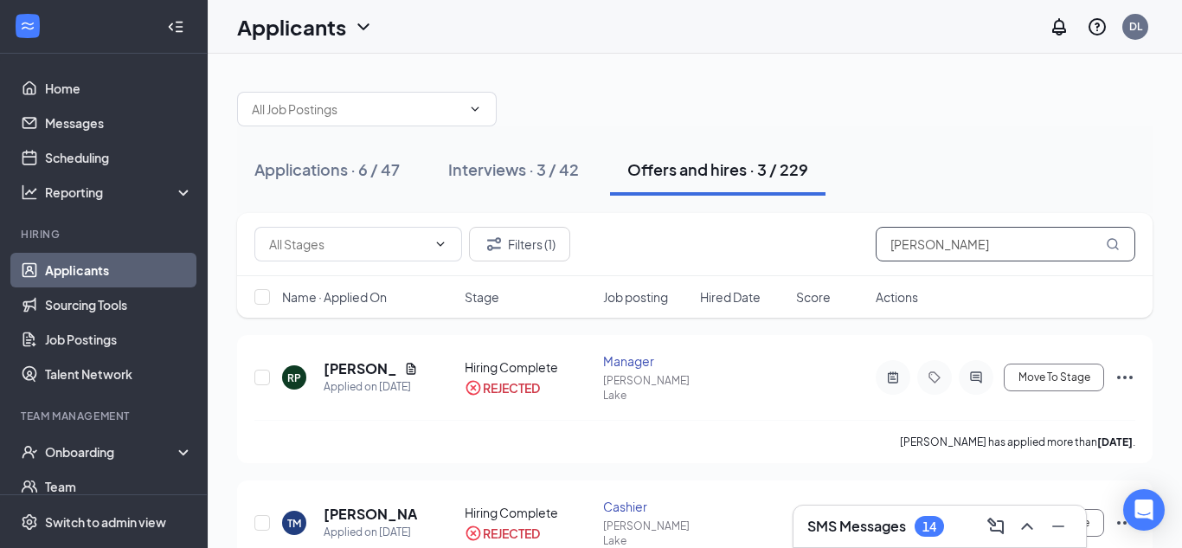
click at [918, 241] on input "[PERSON_NAME]" at bounding box center [1006, 244] width 260 height 35
type input "r"
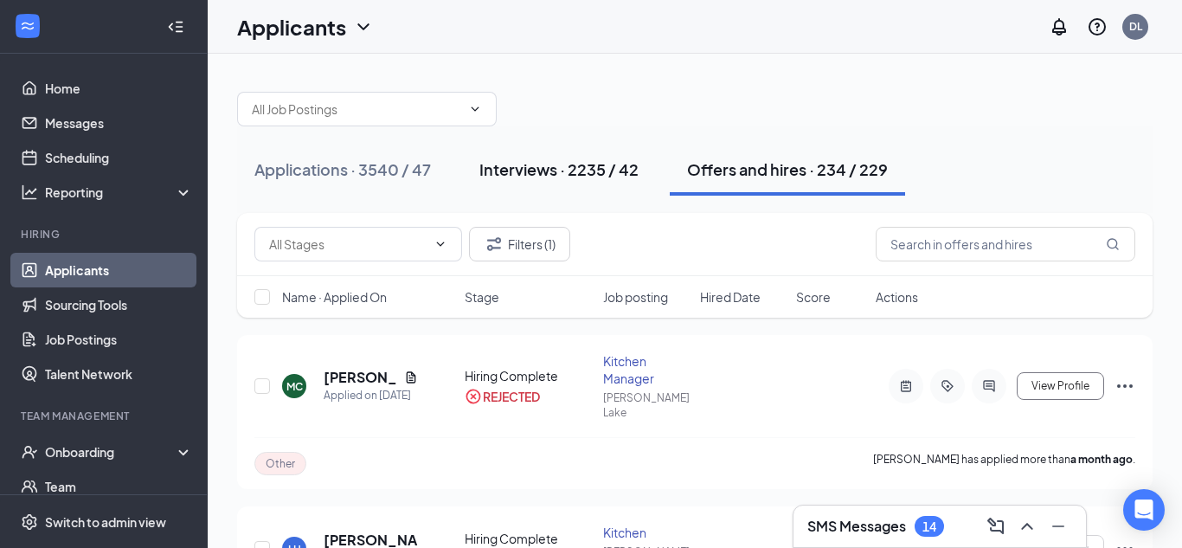
click at [474, 171] on button "Interviews · 2235 / 42" at bounding box center [559, 170] width 194 height 52
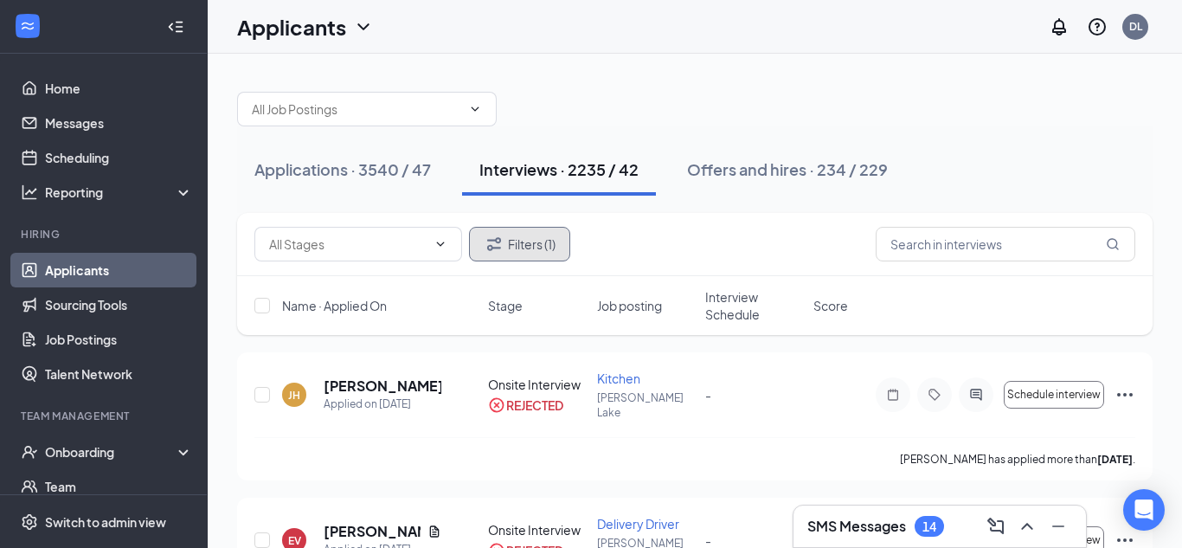
click at [540, 251] on button "Filters (1)" at bounding box center [519, 244] width 101 height 35
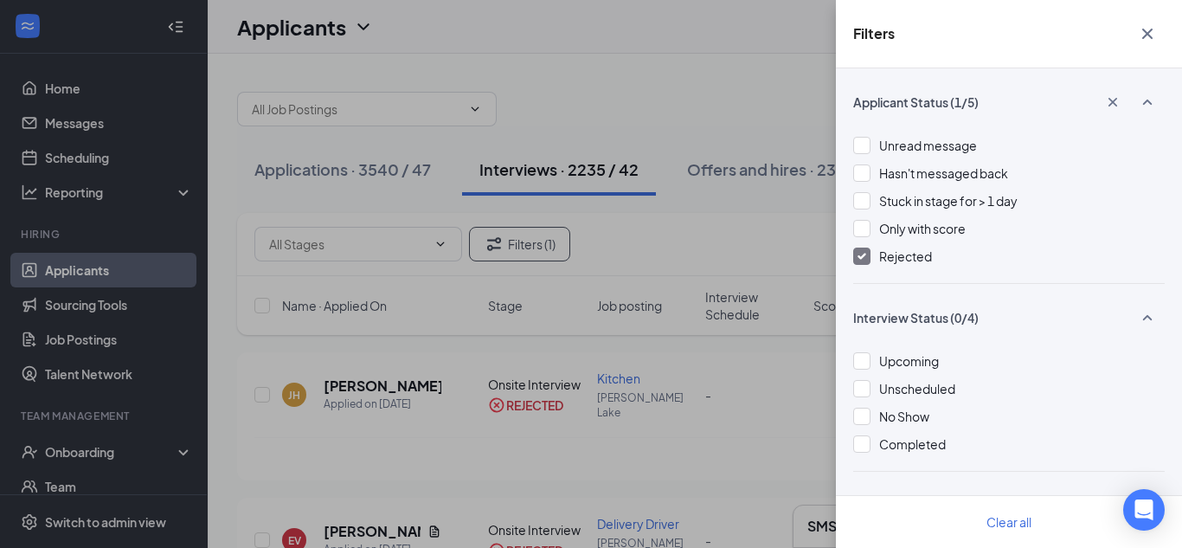
click at [863, 256] on img at bounding box center [862, 256] width 9 height 7
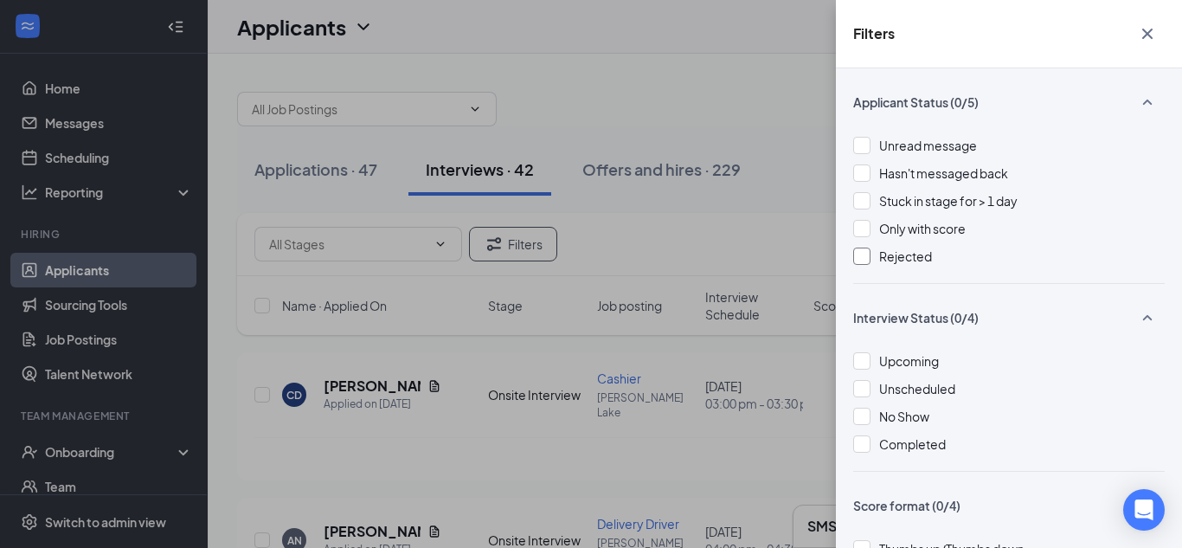
click at [1142, 36] on icon "Cross" at bounding box center [1147, 33] width 21 height 21
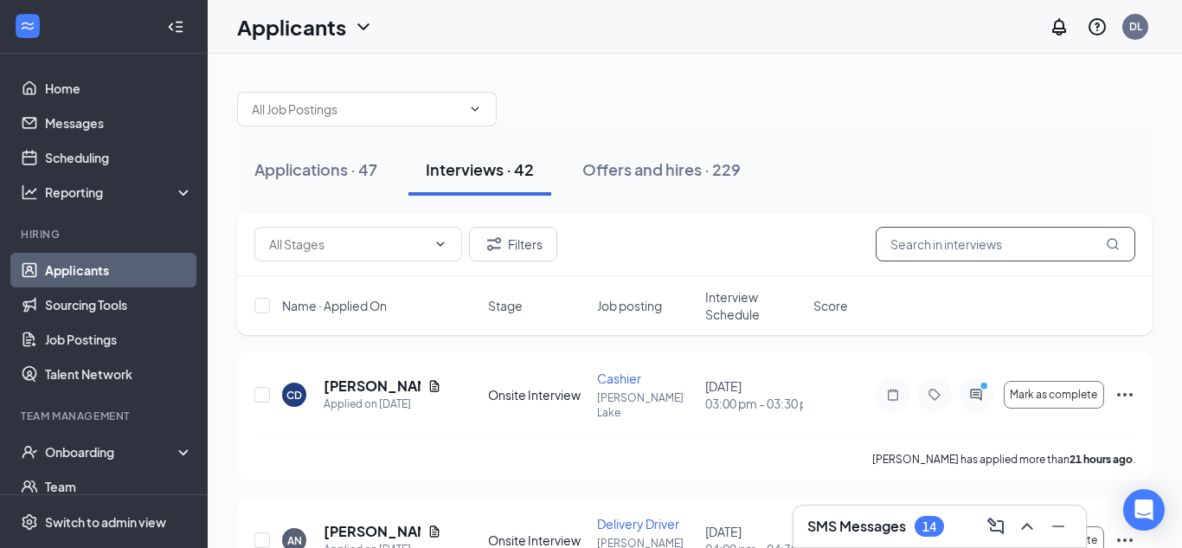
click at [921, 236] on input "text" at bounding box center [1006, 244] width 260 height 35
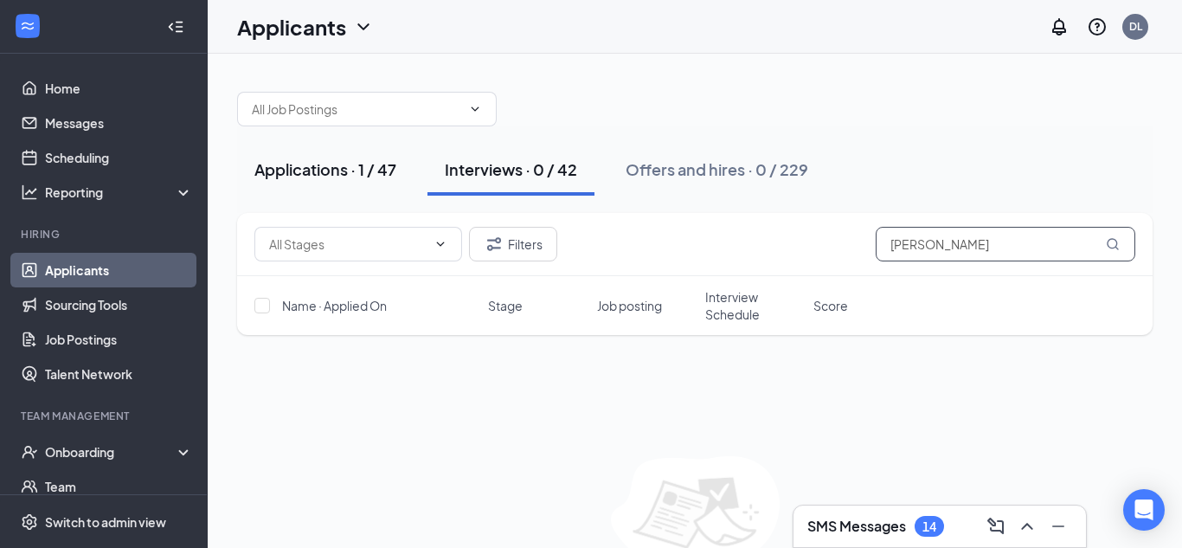
type input "[PERSON_NAME]"
click at [341, 163] on div "Applications · 1 / 47" at bounding box center [325, 169] width 142 height 22
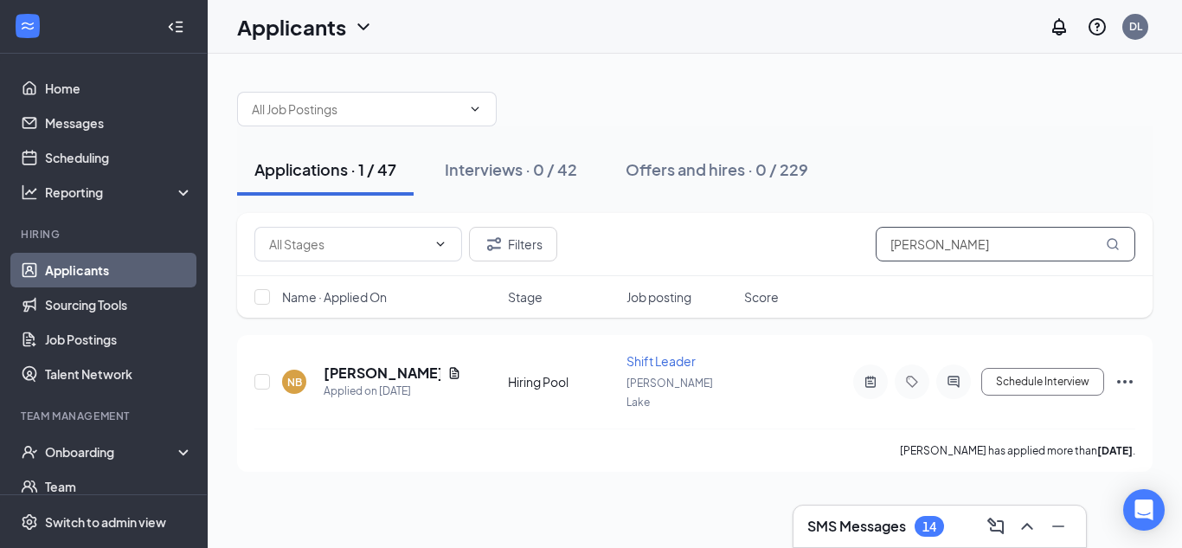
drag, startPoint x: 938, startPoint y: 243, endPoint x: 844, endPoint y: 254, distance: 95.0
click at [844, 254] on div "Filters [PERSON_NAME]" at bounding box center [694, 244] width 881 height 35
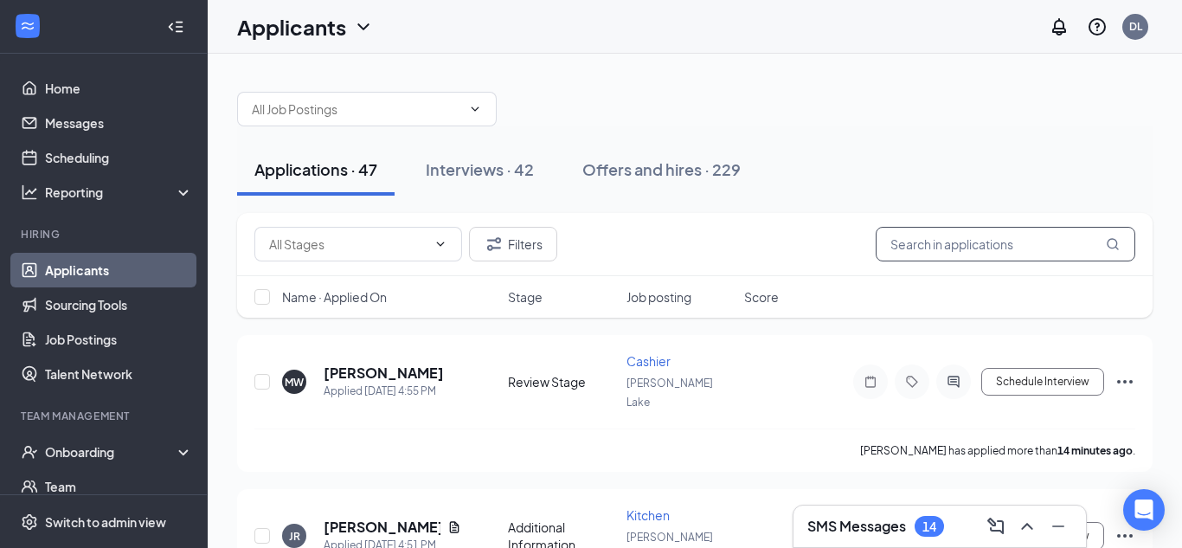
click at [902, 254] on input "text" at bounding box center [1006, 244] width 260 height 35
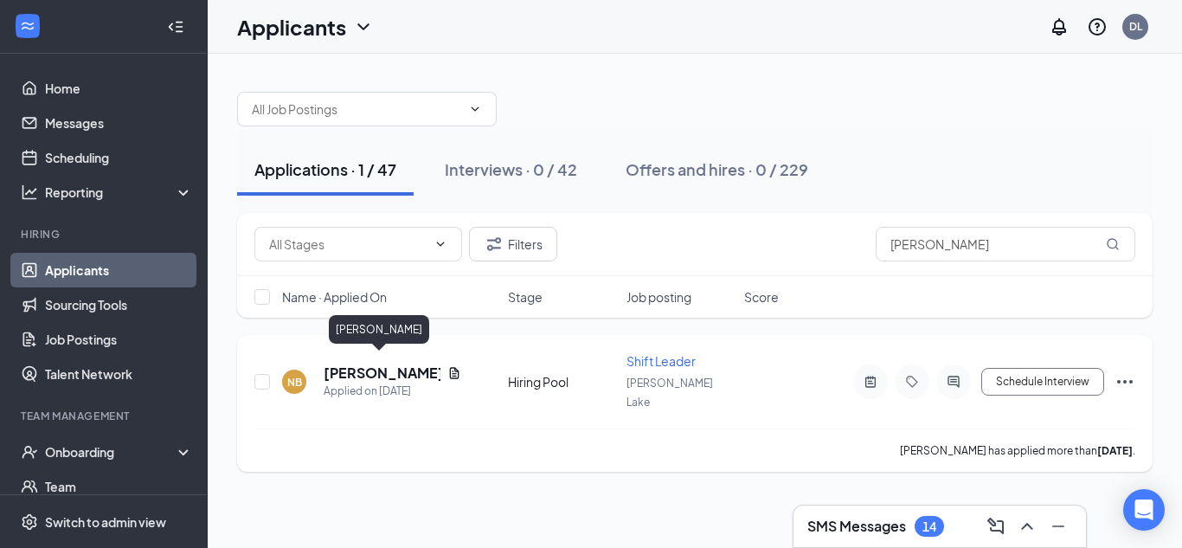
click at [370, 363] on h5 "[PERSON_NAME]" at bounding box center [382, 372] width 117 height 19
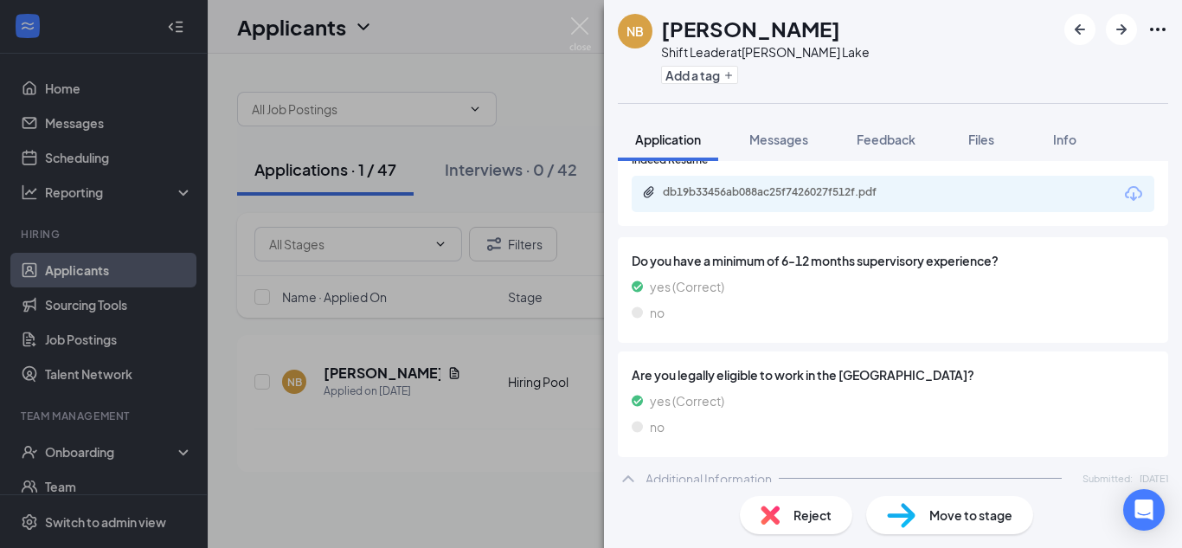
scroll to position [405, 0]
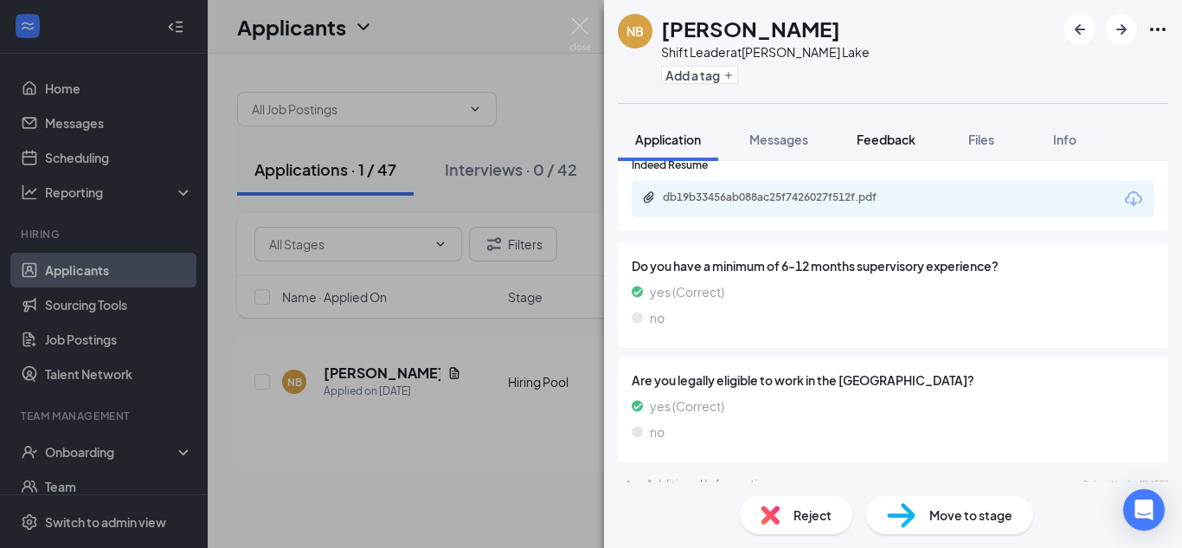
click at [893, 141] on span "Feedback" at bounding box center [886, 140] width 59 height 16
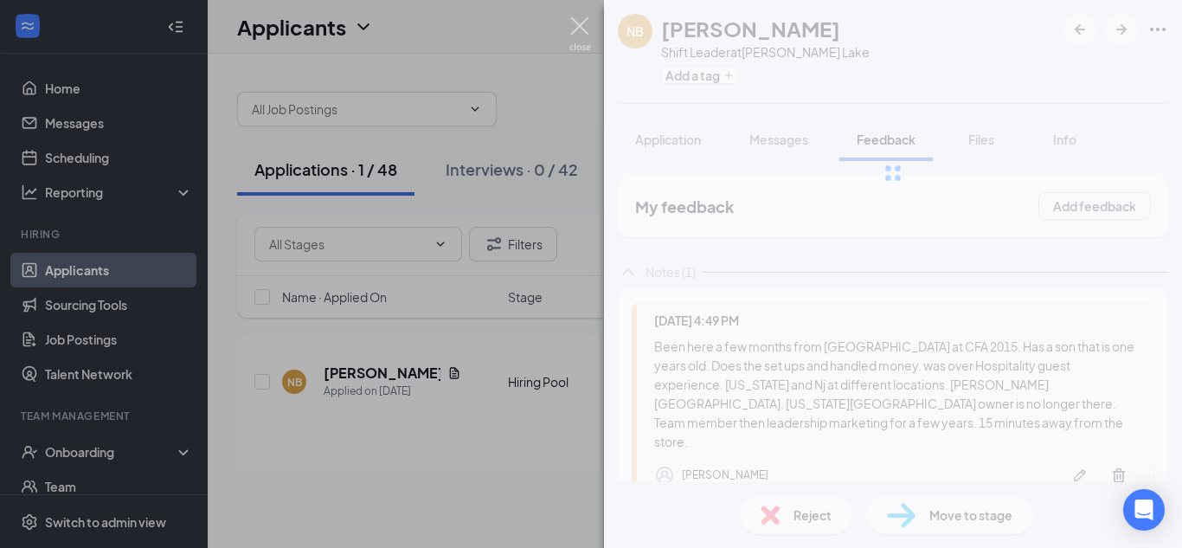
click at [583, 23] on img at bounding box center [580, 34] width 22 height 34
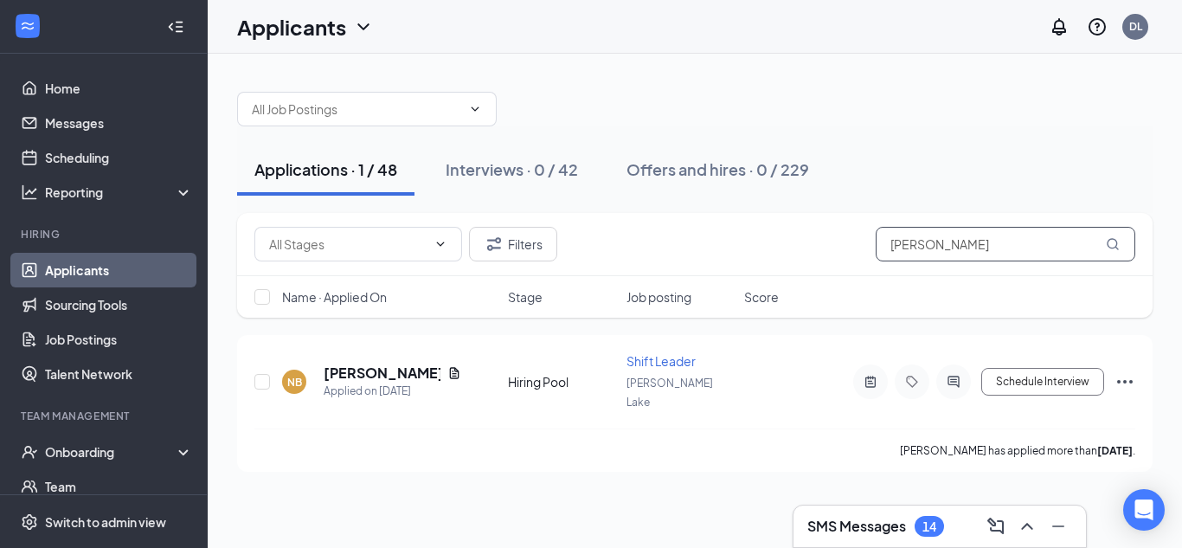
drag, startPoint x: 987, startPoint y: 241, endPoint x: 796, endPoint y: 261, distance: 192.3
click at [796, 261] on div "Filters [PERSON_NAME]" at bounding box center [695, 244] width 916 height 63
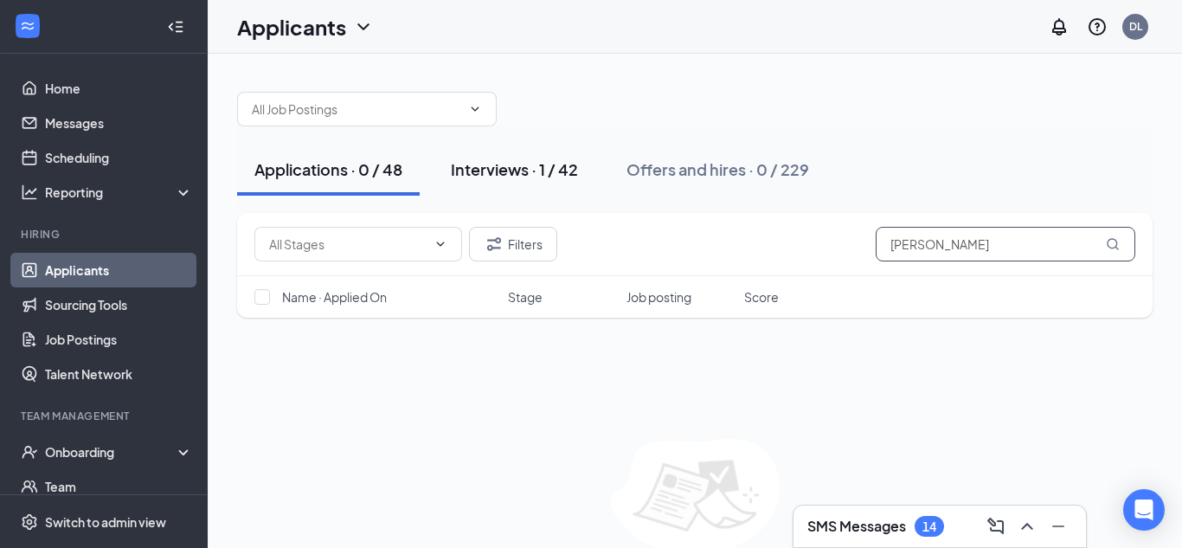
type input "[PERSON_NAME]"
click at [484, 164] on div "Interviews · 1 / 42" at bounding box center [514, 169] width 127 height 22
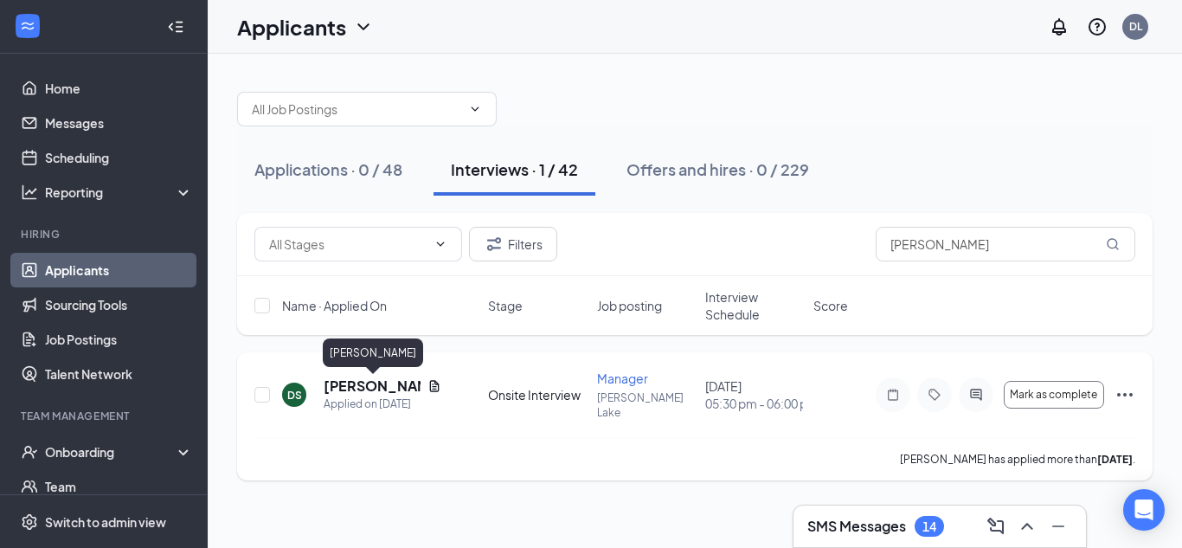
click at [368, 387] on h5 "[PERSON_NAME]" at bounding box center [372, 385] width 97 height 19
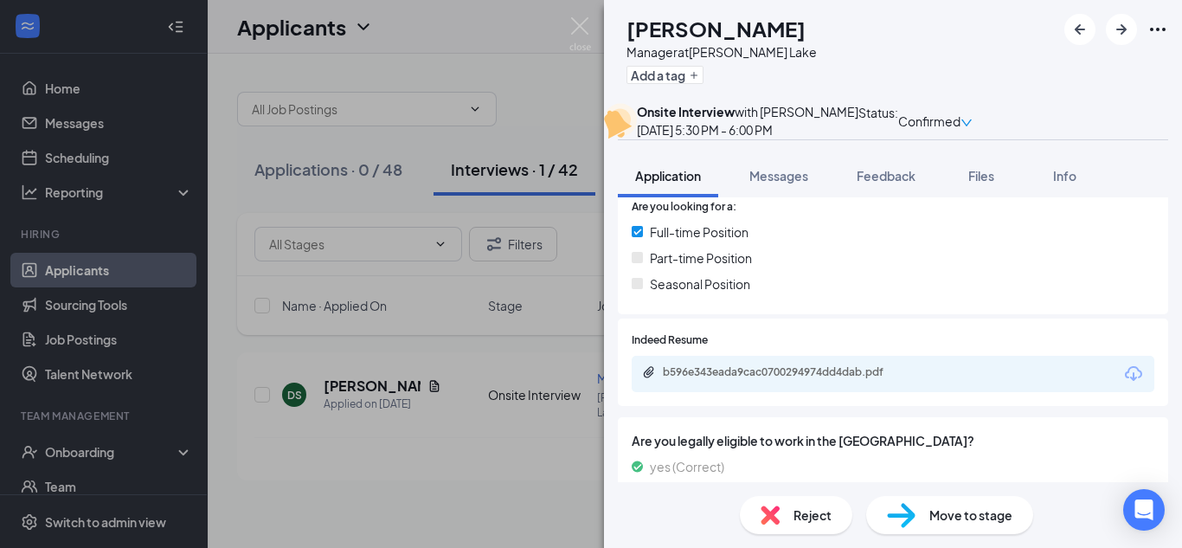
scroll to position [383, 0]
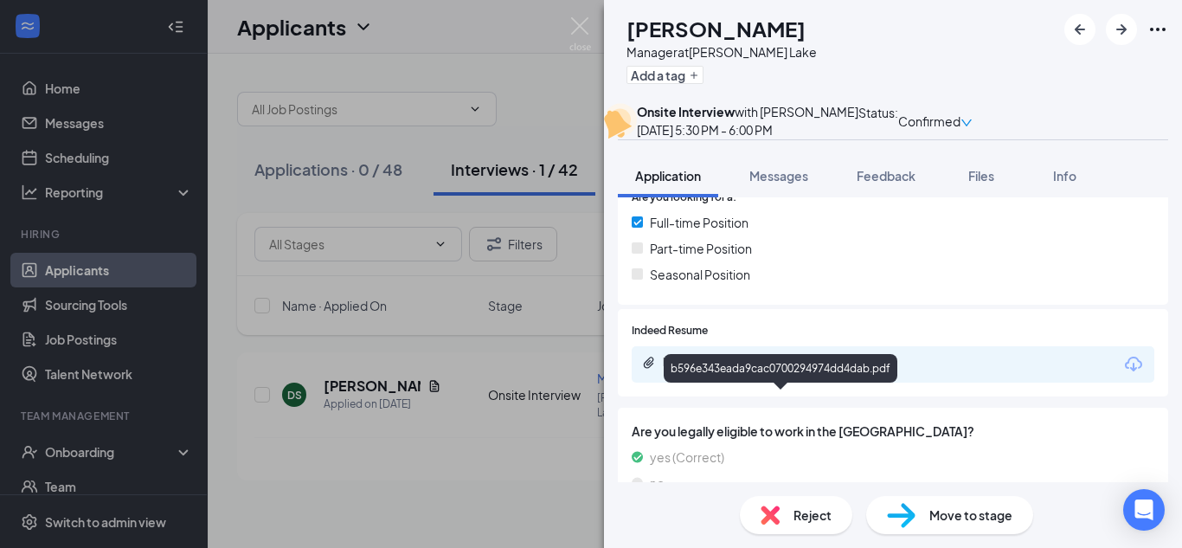
click at [719, 370] on div "b596e343eada9cac0700294974dd4dab.pdf" at bounding box center [784, 363] width 242 height 14
click at [817, 370] on div "b596e343eada9cac0700294974dd4dab.pdf" at bounding box center [784, 363] width 242 height 14
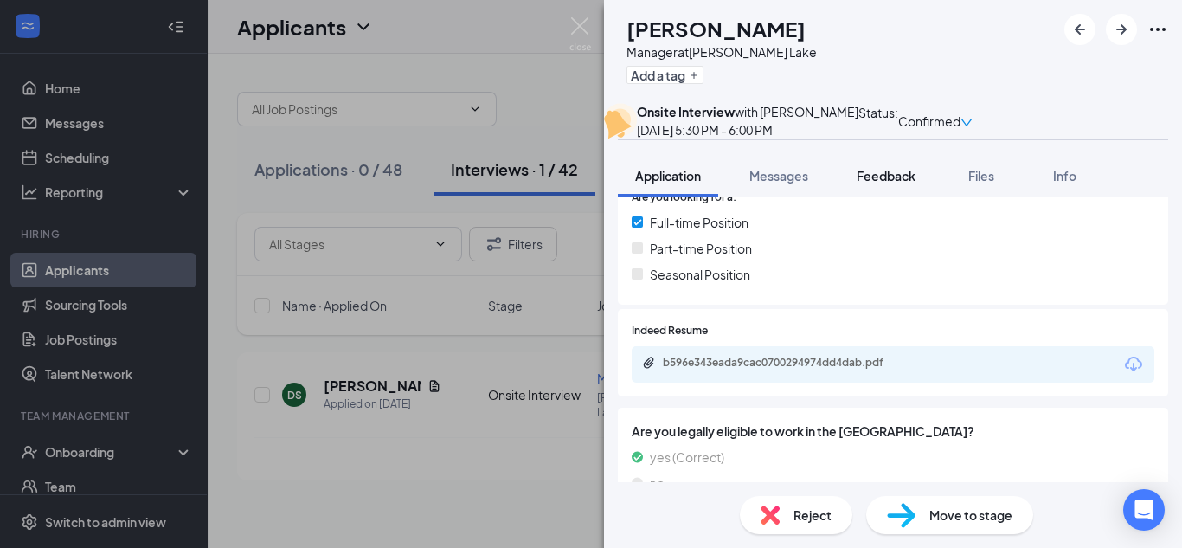
click at [918, 197] on button "Feedback" at bounding box center [885, 175] width 93 height 43
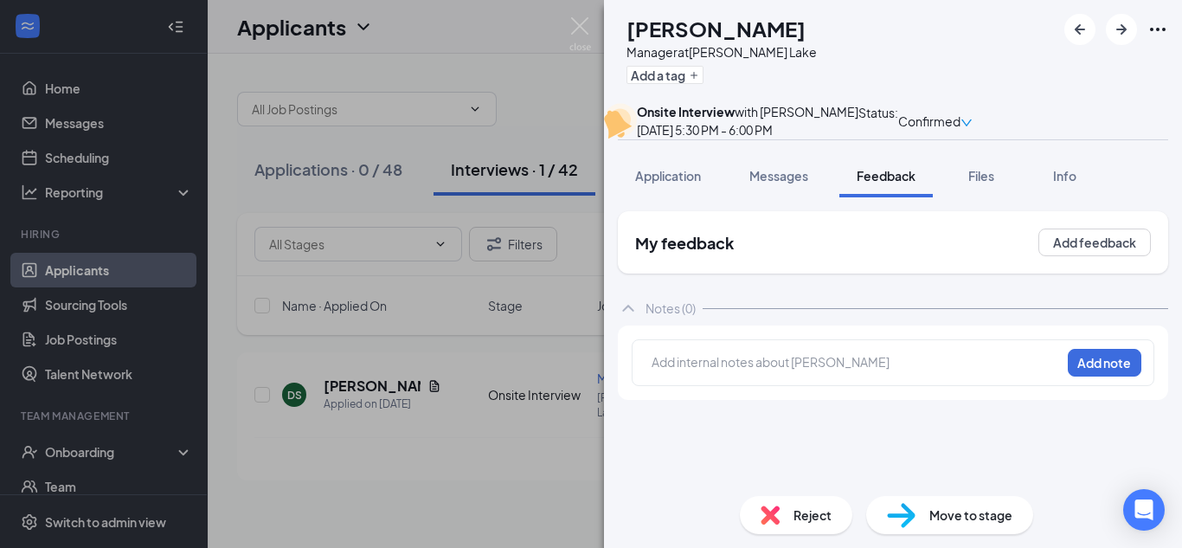
click at [693, 371] on div at bounding box center [857, 362] width 408 height 18
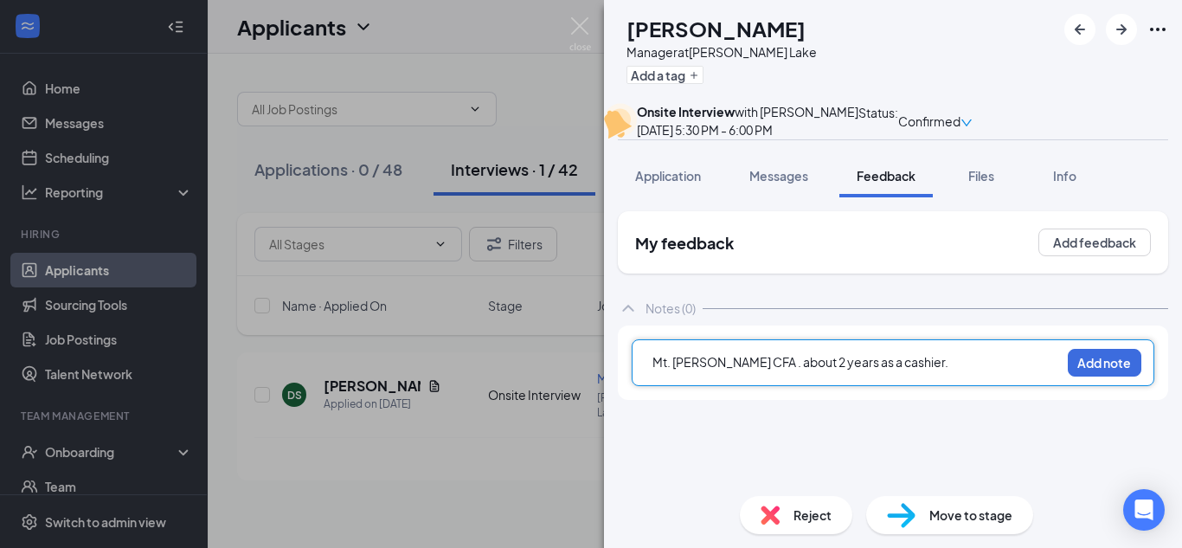
click at [914, 379] on div "Mt. [PERSON_NAME] CFA . about 2 years as a cashier. Add note" at bounding box center [893, 362] width 523 height 47
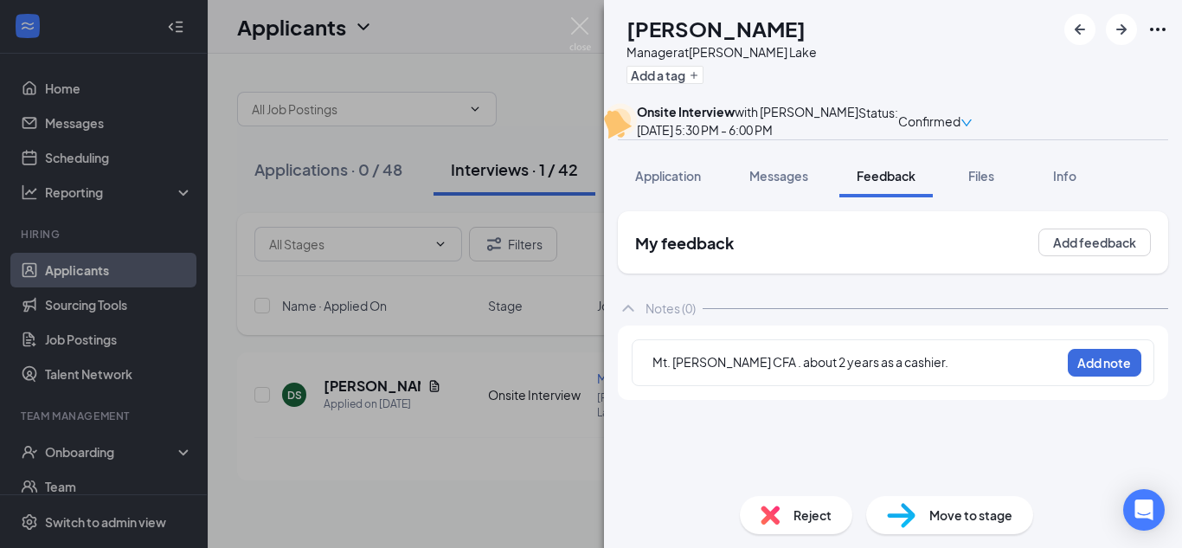
click at [914, 379] on div "Mt. [PERSON_NAME] CFA . about 2 years as a cashier. Add note" at bounding box center [893, 362] width 523 height 47
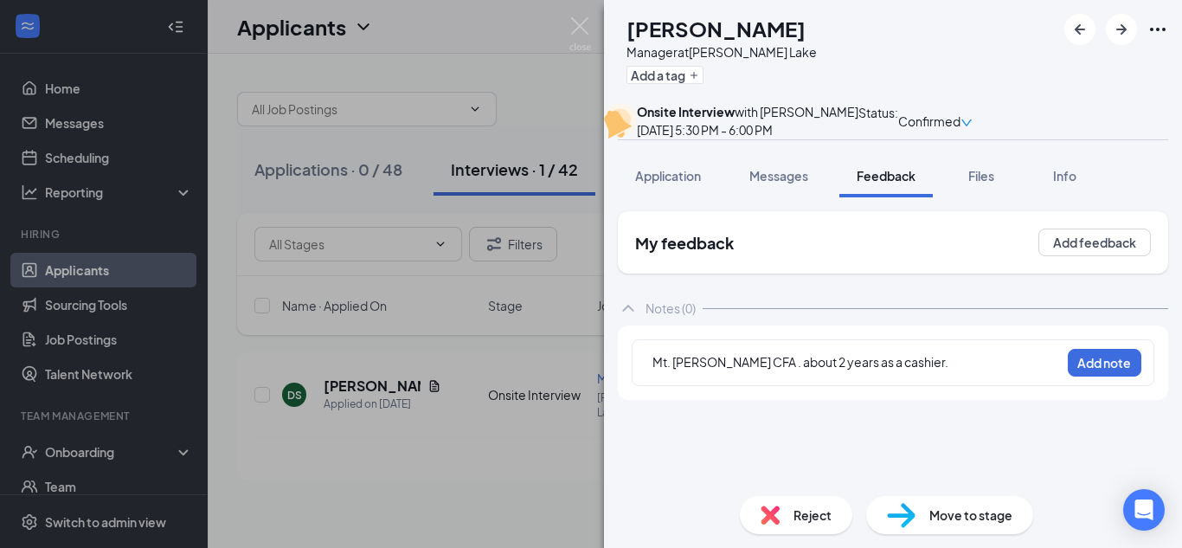
click at [914, 379] on div "Mt. [PERSON_NAME] CFA . about 2 years as a cashier. Add note" at bounding box center [893, 362] width 523 height 47
click at [908, 371] on div "Mt. [PERSON_NAME] CFA . about 2 years as a cashier." at bounding box center [857, 362] width 408 height 18
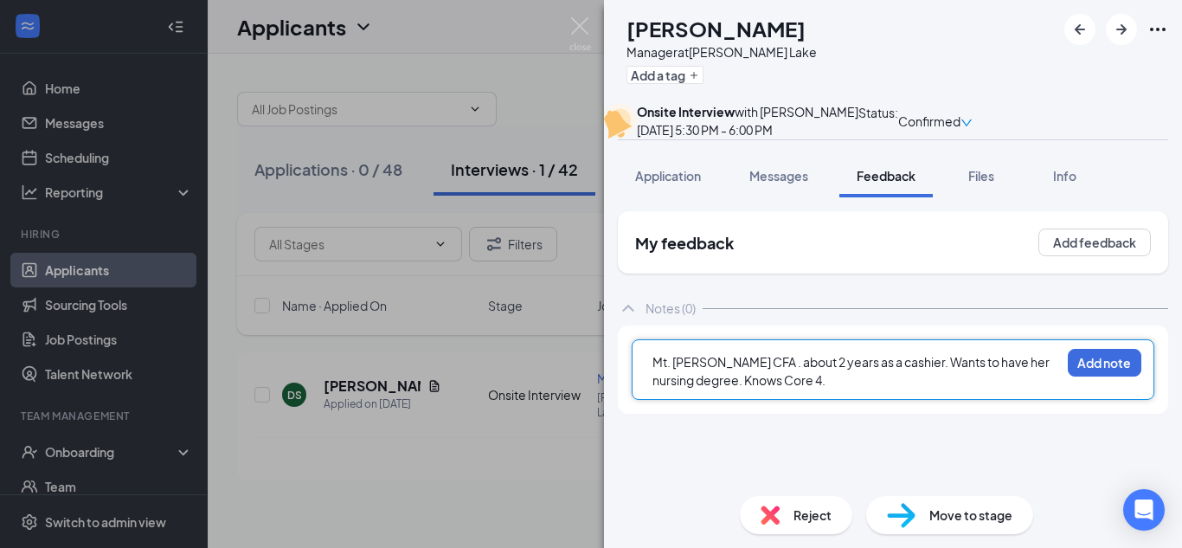
click at [880, 388] on span "Mt. [PERSON_NAME] CFA . about 2 years as a cashier. Wants to have her nursing d…" at bounding box center [852, 371] width 399 height 34
click at [988, 389] on div "Mt. [PERSON_NAME] CFA . about 2 years as a cashier left because she had her hou…" at bounding box center [857, 371] width 408 height 36
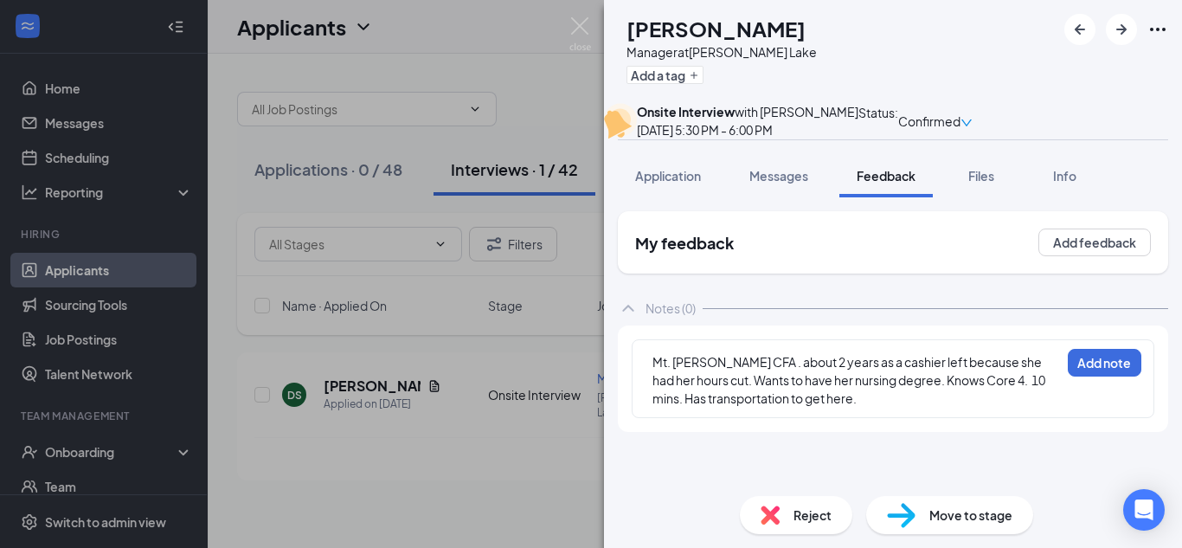
click at [833, 408] on div "Mt. [PERSON_NAME] CFA . about 2 years as a cashier left because she had her hou…" at bounding box center [857, 380] width 408 height 55
click at [580, 511] on div "DS [PERSON_NAME] Manager at [PERSON_NAME][GEOGRAPHIC_DATA] Add a tag Onsite Int…" at bounding box center [591, 274] width 1182 height 548
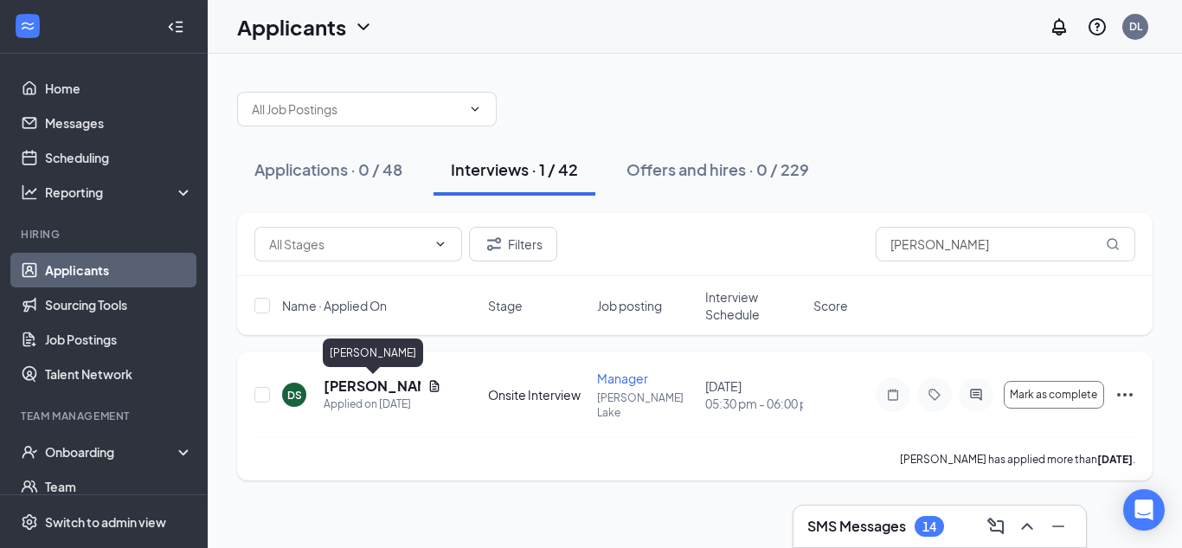
click at [343, 381] on h5 "[PERSON_NAME]" at bounding box center [372, 385] width 97 height 19
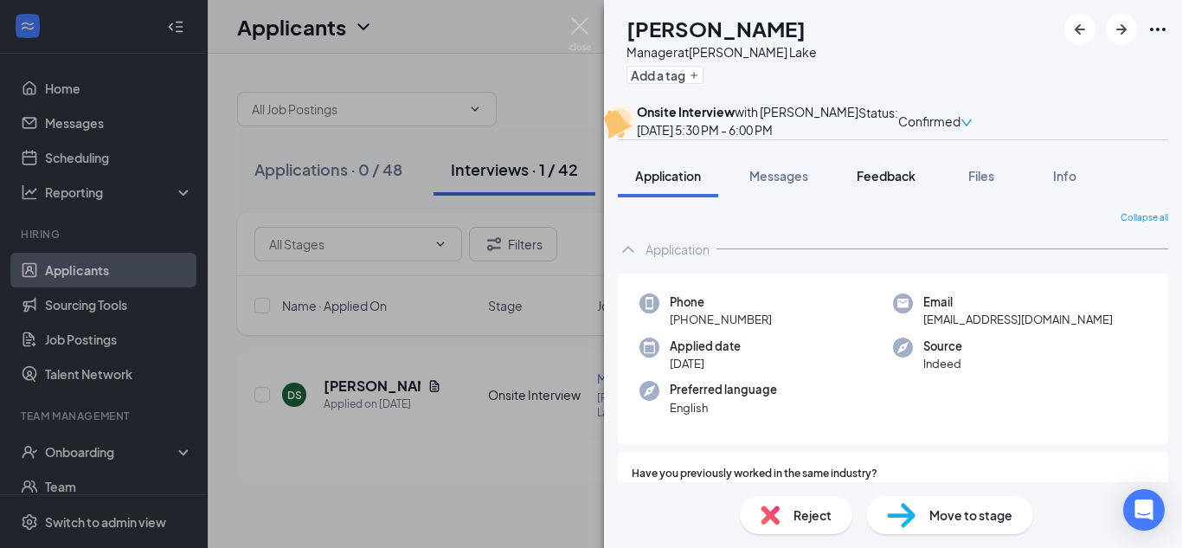
click at [904, 183] on span "Feedback" at bounding box center [886, 176] width 59 height 16
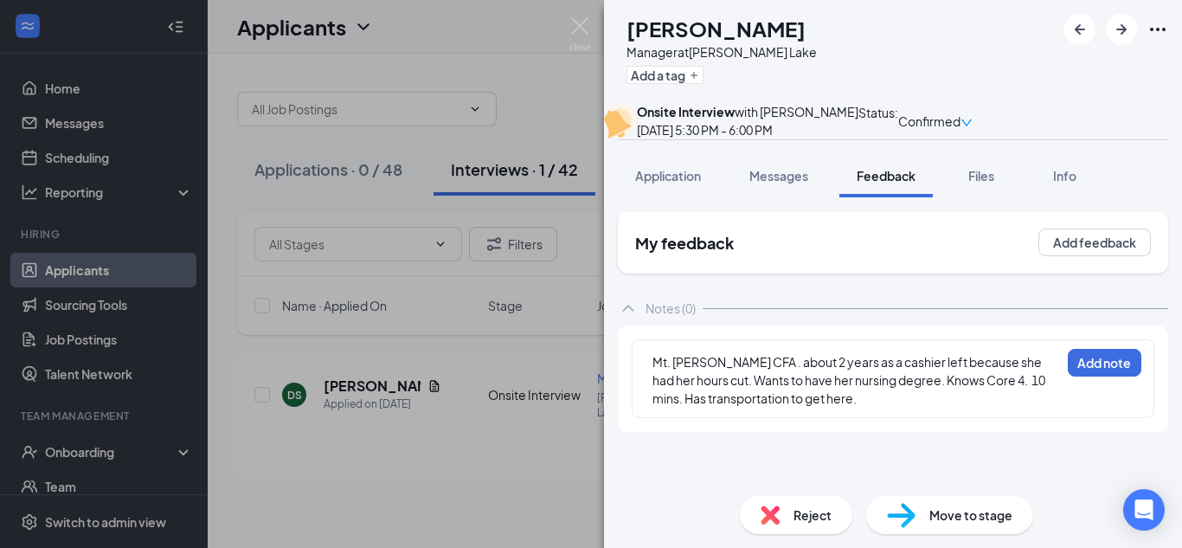
click at [846, 408] on div "Mt. [PERSON_NAME] CFA . about 2 years as a cashier left because she had her hou…" at bounding box center [857, 380] width 408 height 55
click at [817, 408] on div "Mt. [PERSON_NAME] CFA . about 2 years as a cashier left because she had her hou…" at bounding box center [857, 380] width 408 height 55
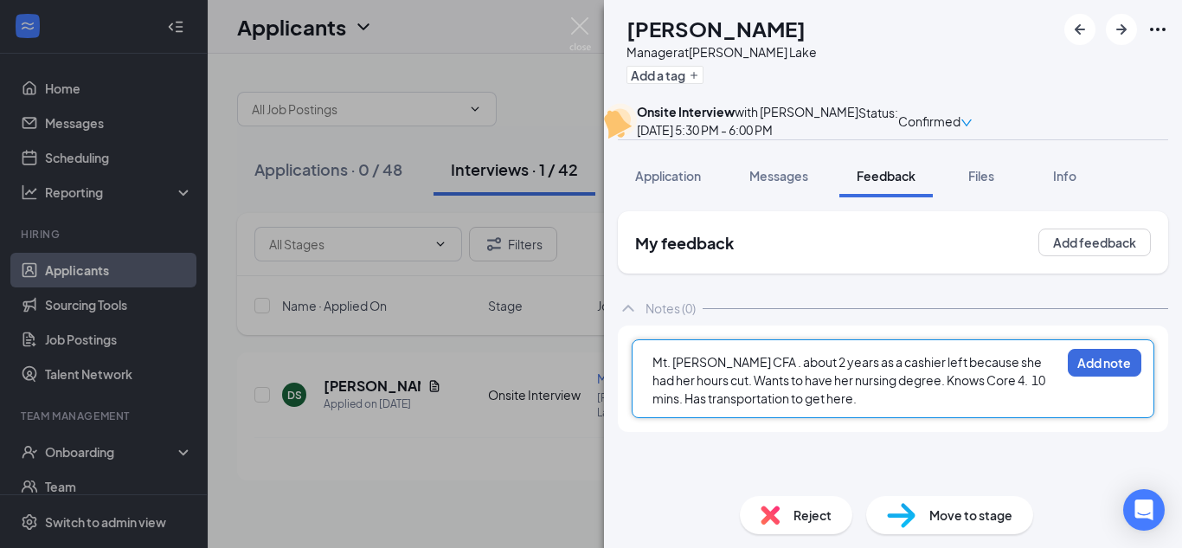
click at [820, 408] on div "Mt. [PERSON_NAME] CFA . about 2 years as a cashier left because she had her hou…" at bounding box center [857, 380] width 408 height 55
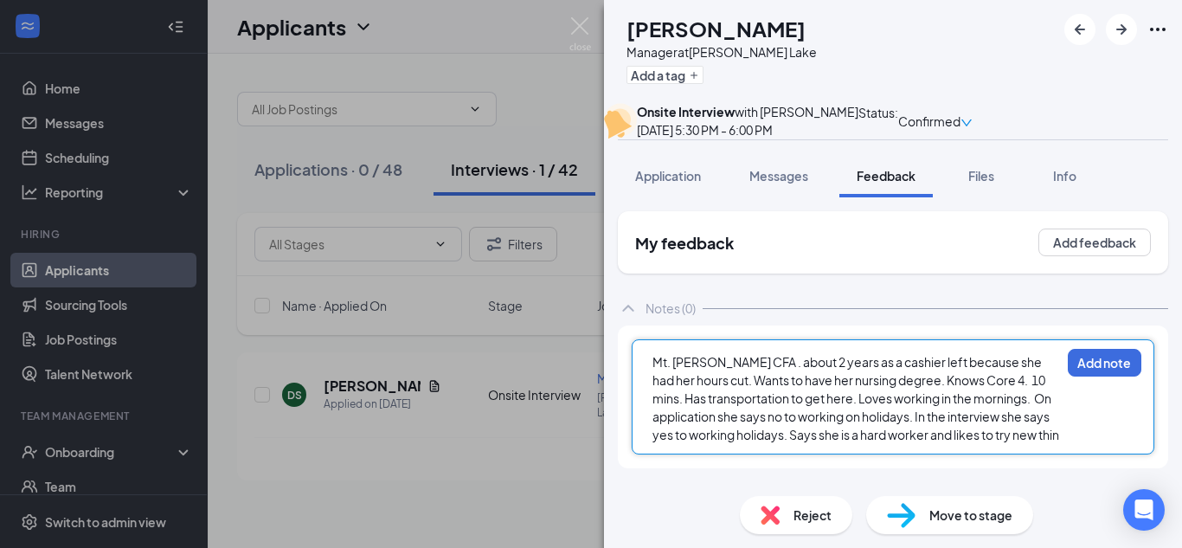
scroll to position [16, 0]
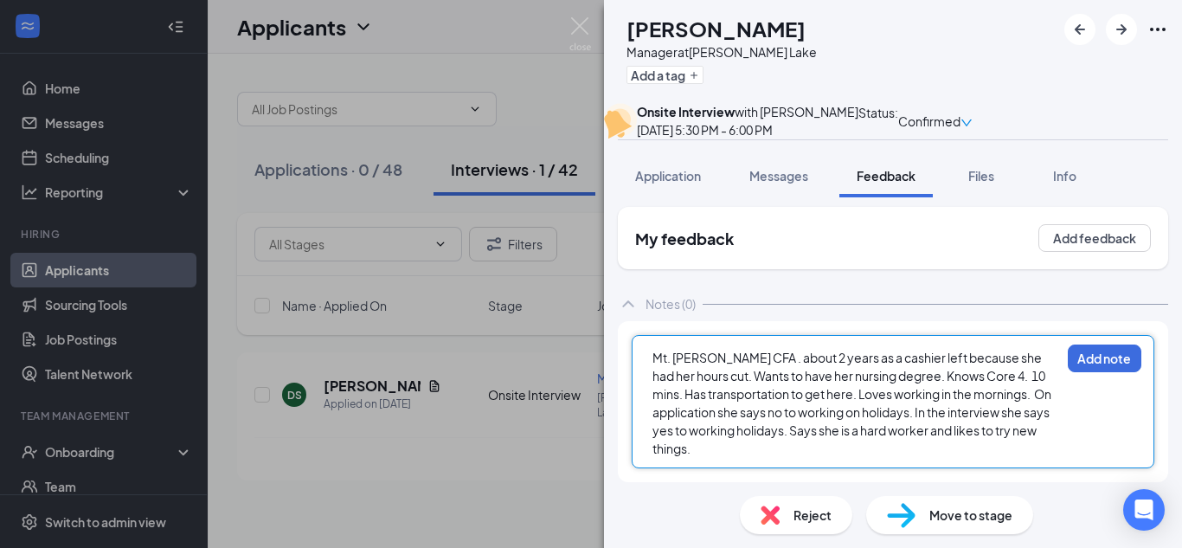
click at [983, 421] on span "Mt. [PERSON_NAME] CFA . about 2 years as a cashier left because she had her hou…" at bounding box center [853, 403] width 401 height 106
click at [820, 482] on div "Reject Move to stage" at bounding box center [893, 515] width 578 height 66
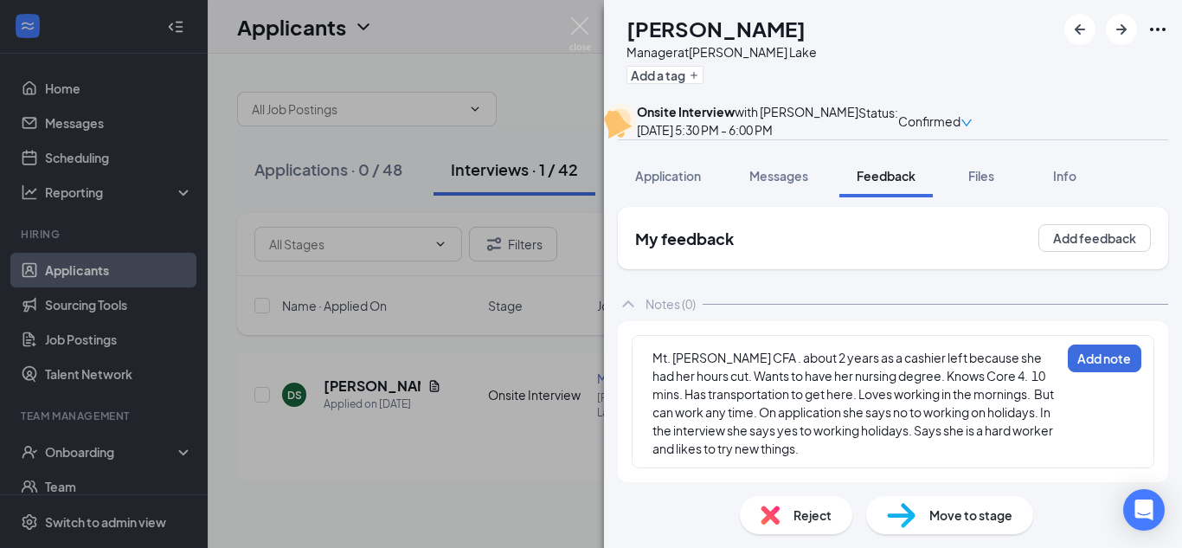
click at [807, 456] on span "Mt. [PERSON_NAME] CFA . about 2 years as a cashier left because she had her hou…" at bounding box center [854, 403] width 403 height 106
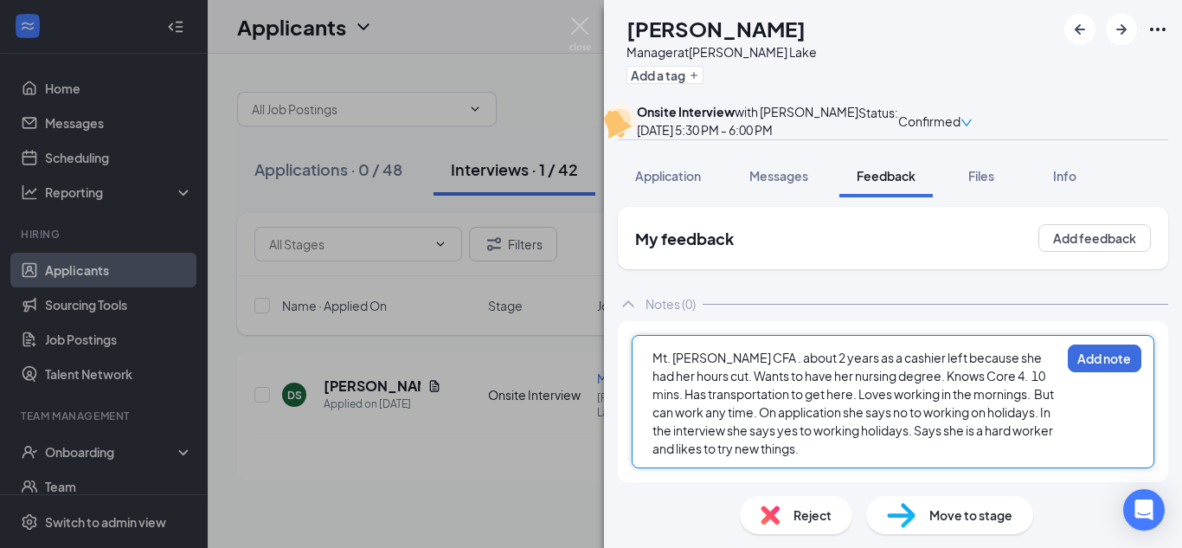
click at [788, 458] on div "Mt. [PERSON_NAME] CFA . about 2 years as a cashier left because she had her hou…" at bounding box center [857, 403] width 408 height 109
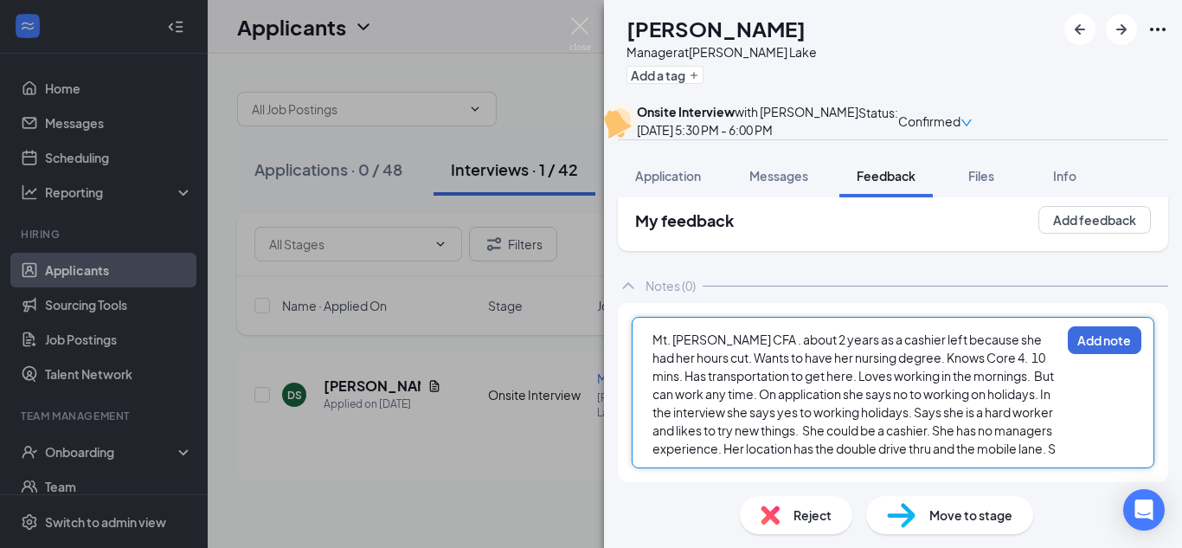
scroll to position [52, 0]
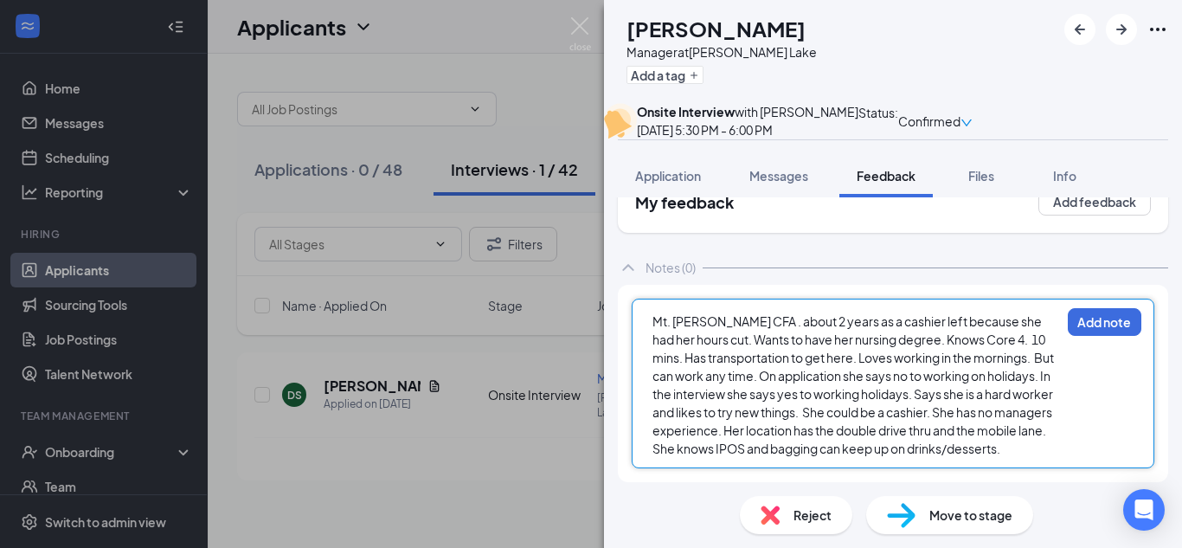
click at [1017, 458] on div "Mt. [PERSON_NAME] CFA . about 2 years as a cashier left because she had her hou…" at bounding box center [857, 384] width 408 height 145
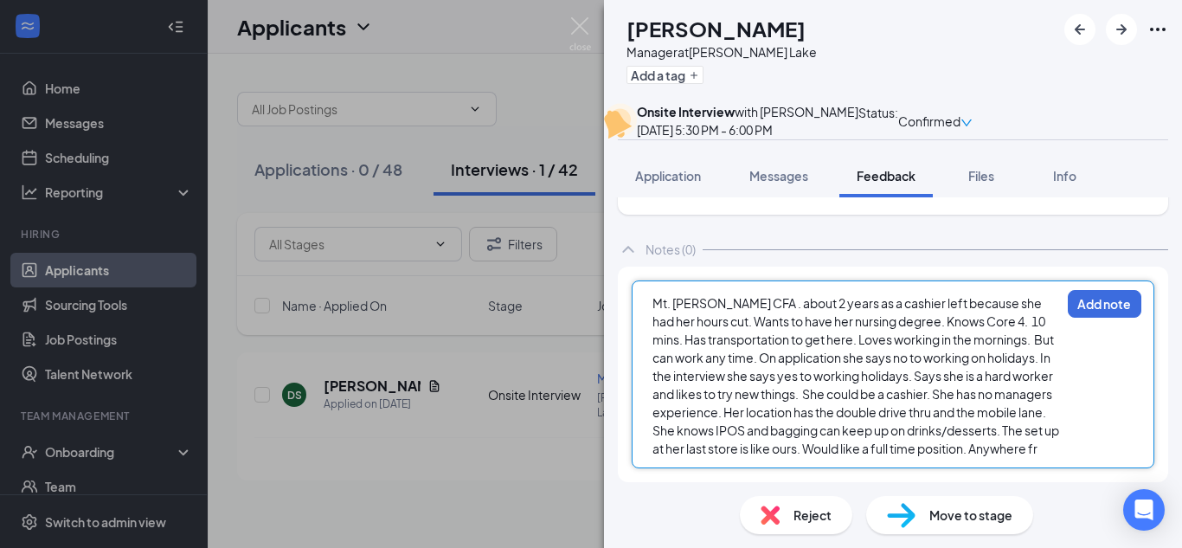
scroll to position [88, 0]
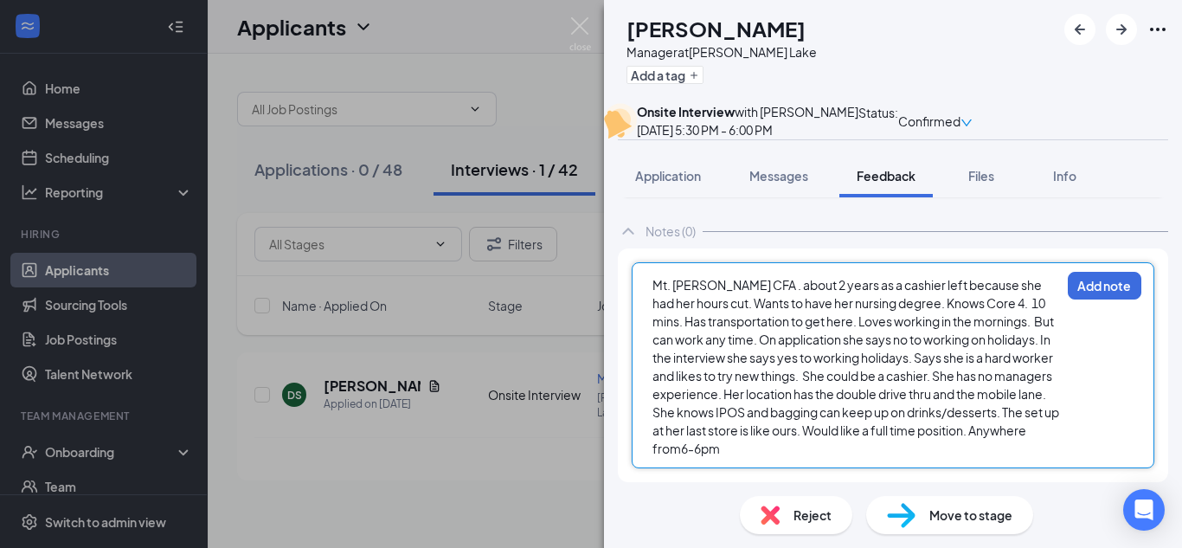
click at [681, 456] on span "Mt. [PERSON_NAME] CFA . about 2 years as a cashier left because she had her hou…" at bounding box center [857, 366] width 408 height 179
click at [743, 458] on div "Mt. [PERSON_NAME] CFA . about 2 years as a cashier left because she had her hou…" at bounding box center [857, 367] width 408 height 182
click at [815, 458] on div "Mt. [PERSON_NAME] CFA . about 2 years as a cashier left because she had her hou…" at bounding box center [857, 367] width 408 height 182
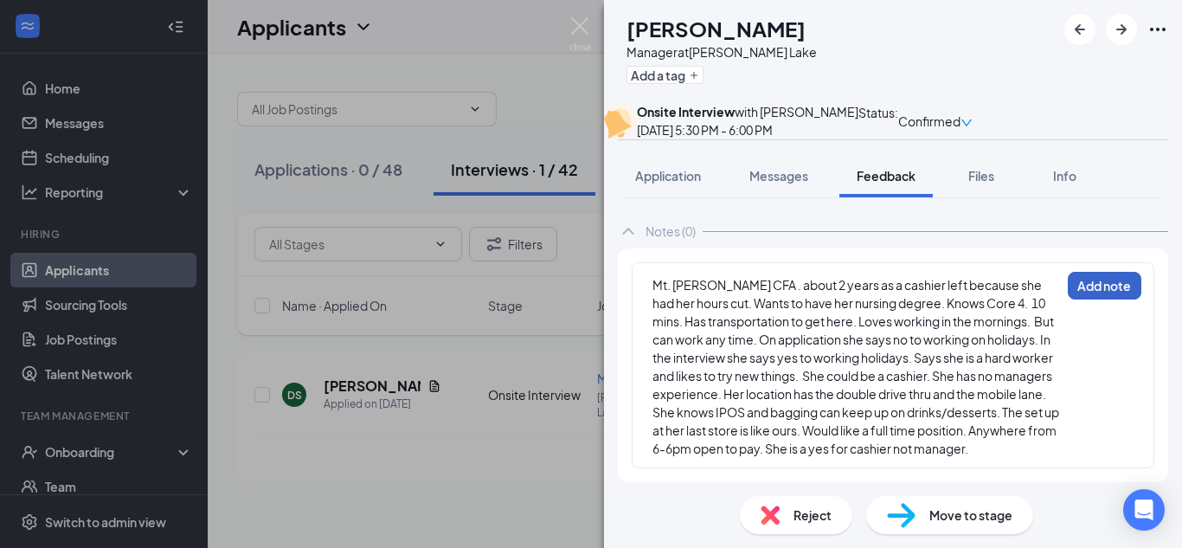
click at [1118, 299] on button "Add note" at bounding box center [1105, 286] width 74 height 28
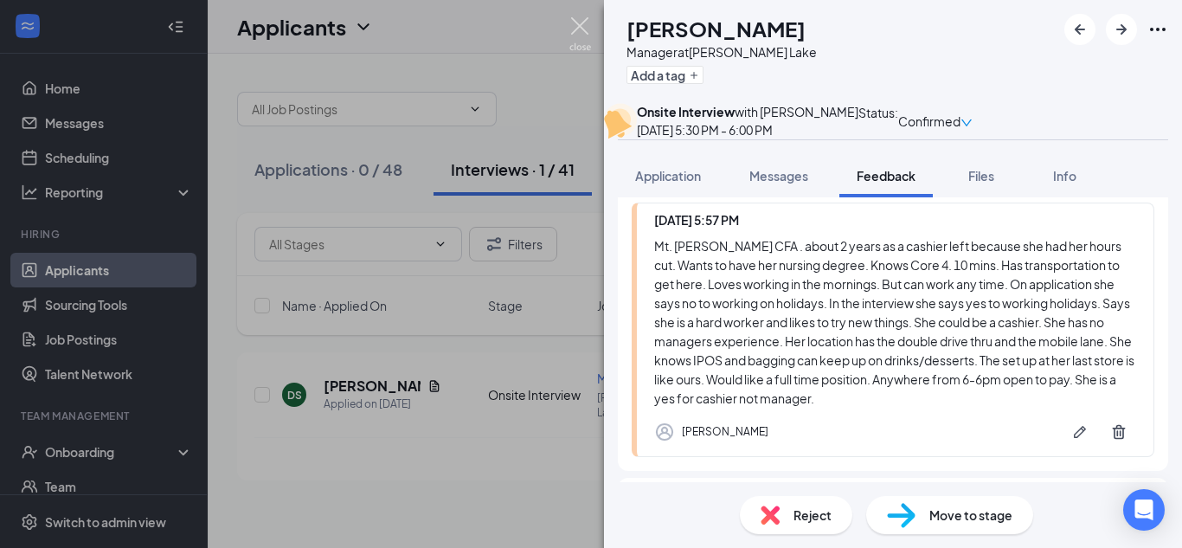
scroll to position [138, 0]
